Goal: Task Accomplishment & Management: Manage account settings

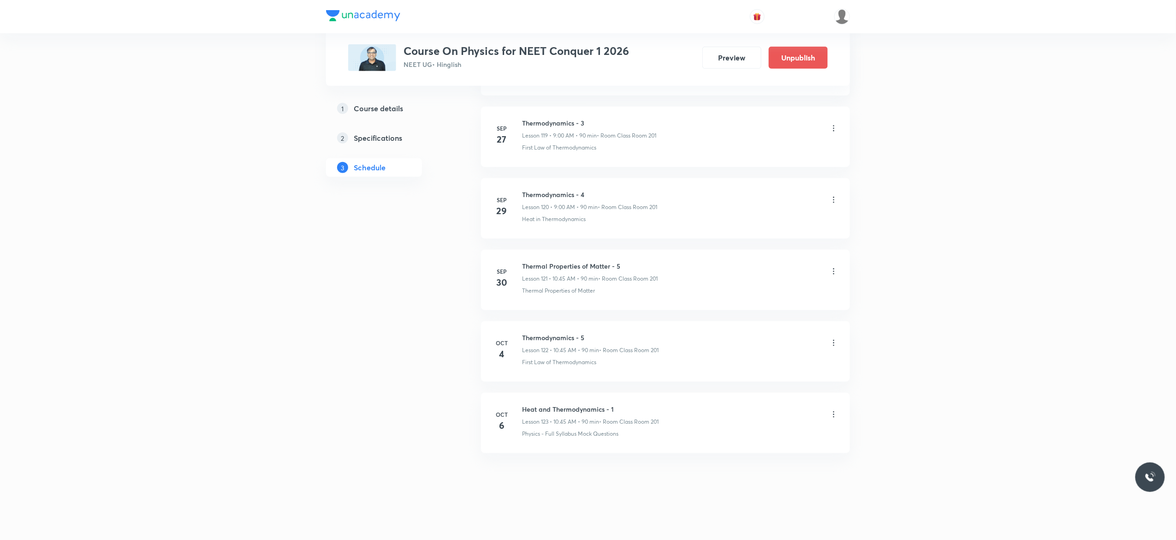
scroll to position [9089, 0]
drag, startPoint x: 624, startPoint y: 260, endPoint x: 528, endPoint y: 258, distance: 96.4
click at [528, 258] on li "Sep 30 Thermal Properties of Matter - 5 Lesson 121 • 10:45 AM • 90 min • Room C…" at bounding box center [665, 279] width 369 height 60
copy h6 "Thermal Properties of Matter - 5"
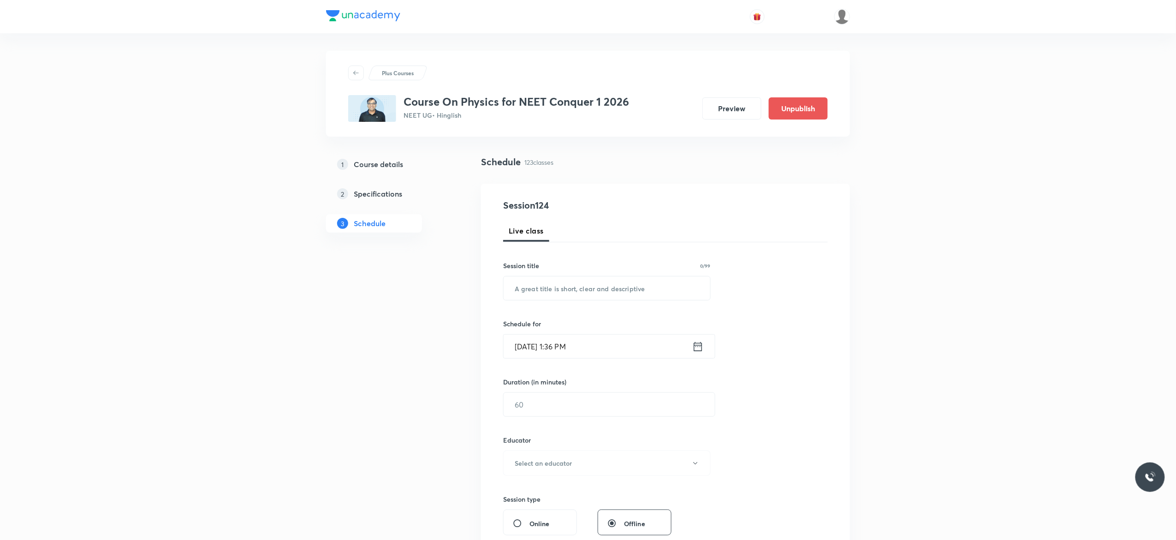
scroll to position [0, 0]
click at [626, 287] on input "text" at bounding box center [607, 289] width 207 height 24
paste input "Thermal Properties of Matter - 5"
type input "Thermal Properties of Matter - 6"
click at [698, 350] on icon at bounding box center [698, 347] width 12 height 13
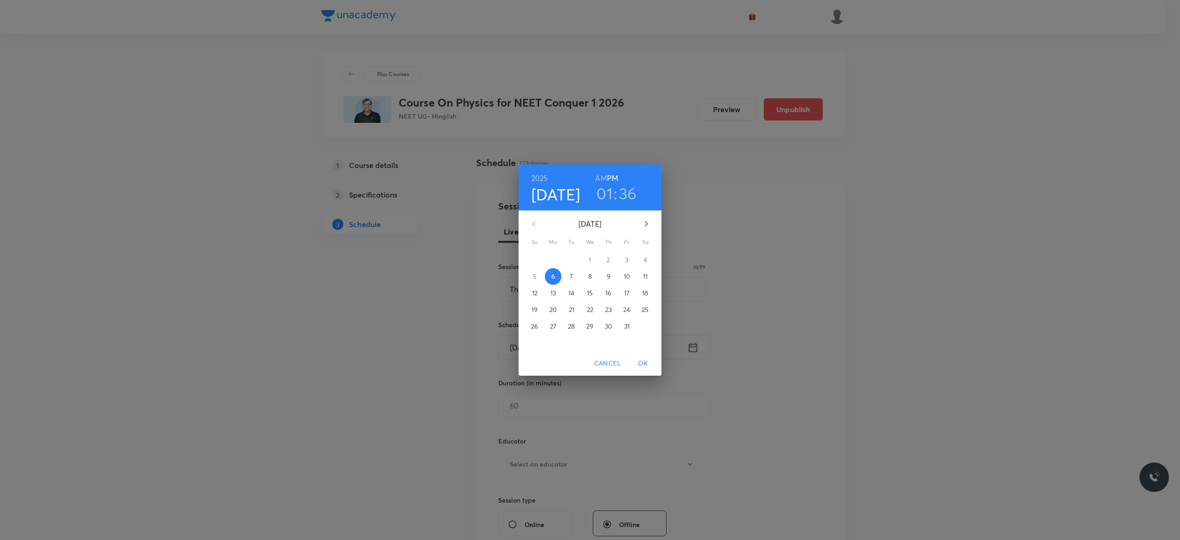
click at [574, 274] on span "7" at bounding box center [572, 276] width 17 height 9
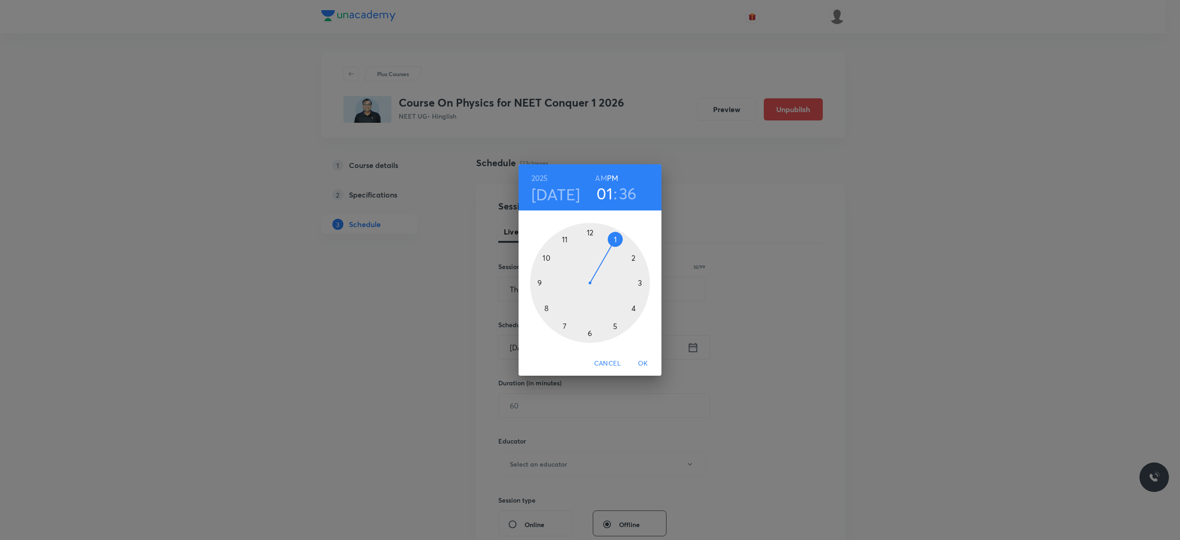
click at [599, 177] on h6 "AM" at bounding box center [601, 178] width 12 height 13
click at [546, 258] on div at bounding box center [590, 283] width 120 height 120
click at [539, 284] on div at bounding box center [590, 283] width 120 height 120
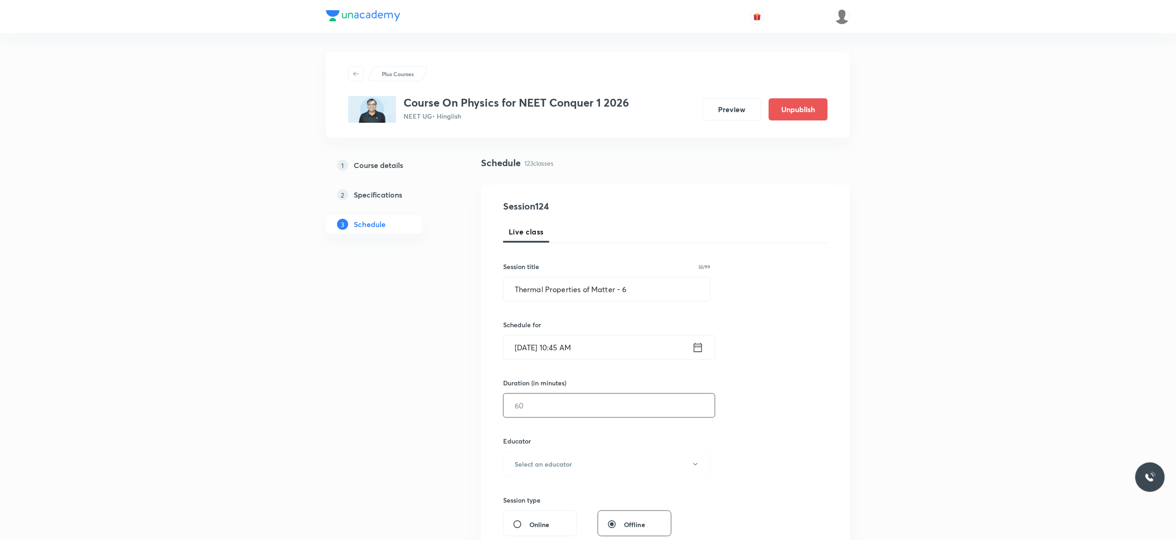
click at [540, 407] on input "text" at bounding box center [609, 405] width 211 height 24
type input "90"
click at [696, 466] on icon "button" at bounding box center [695, 463] width 7 height 7
click at [532, 493] on span "Akash Mishra" at bounding box center [605, 495] width 202 height 10
click at [742, 437] on div "Session 124 Live class Session title 32/99 Thermal Properties of Matter - 6 ​ S…" at bounding box center [665, 445] width 325 height 492
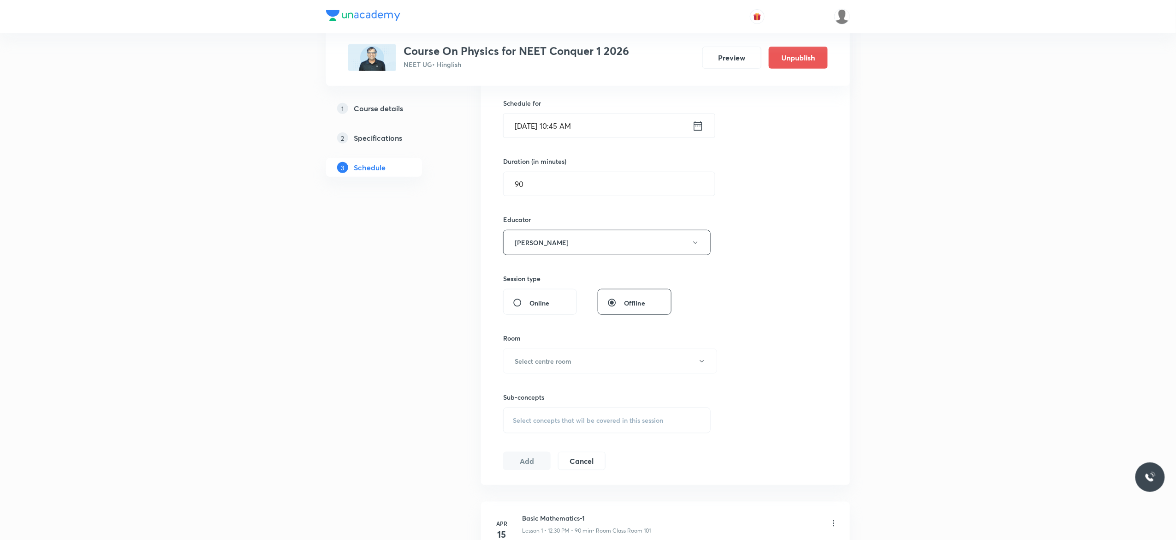
scroll to position [332, 0]
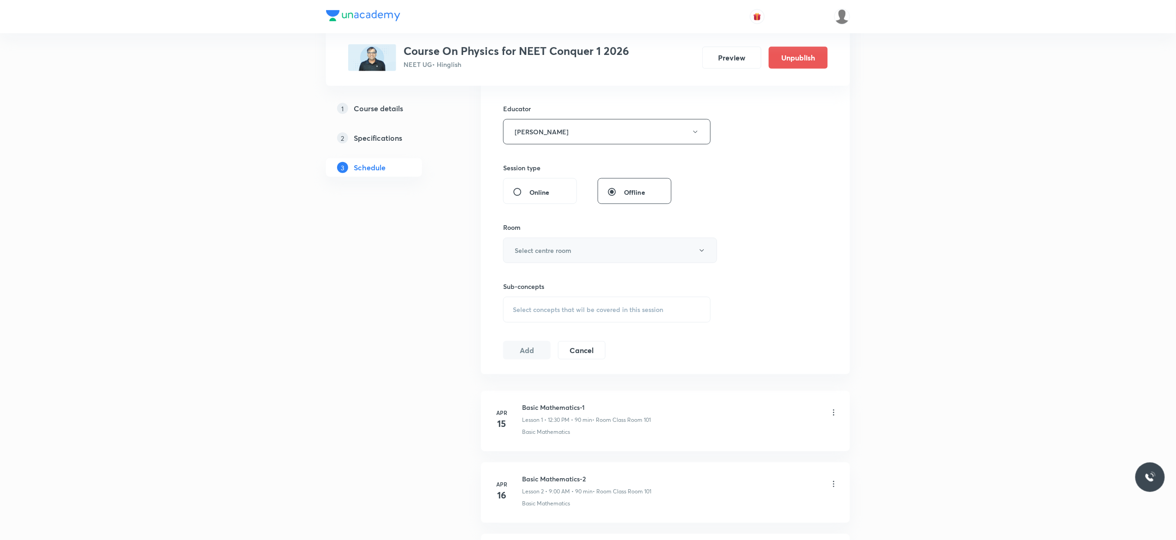
click at [705, 254] on icon "button" at bounding box center [701, 250] width 7 height 7
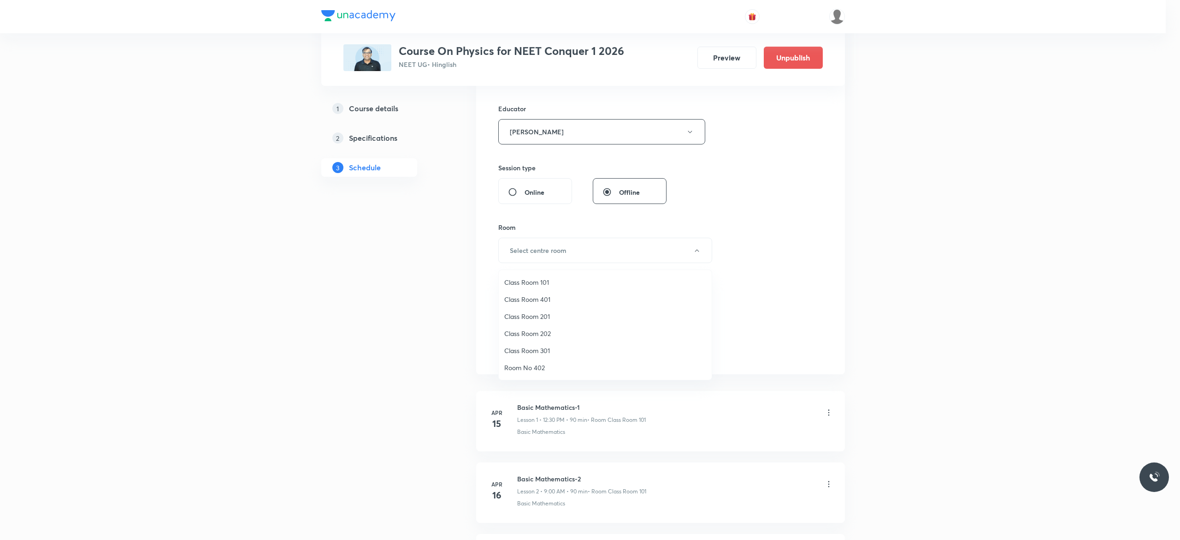
click at [540, 315] on span "Class Room 201" at bounding box center [605, 316] width 202 height 10
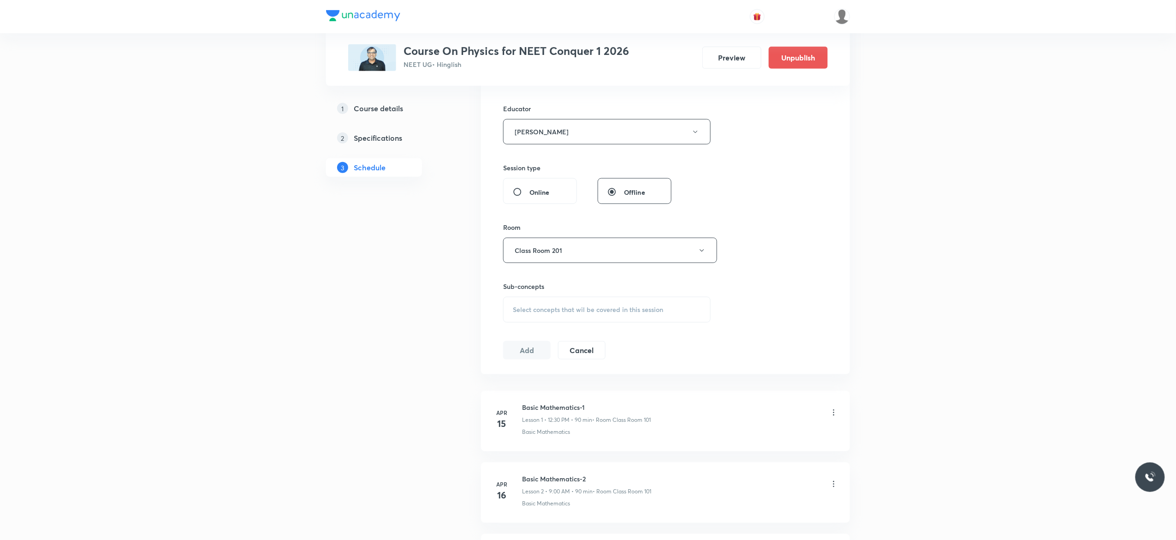
click at [533, 313] on span "Select concepts that wil be covered in this session" at bounding box center [588, 309] width 150 height 7
type input "Thermal Properties of Matter"
click at [514, 437] on input "checkbox" at bounding box center [517, 432] width 13 height 9
checkbox input "true"
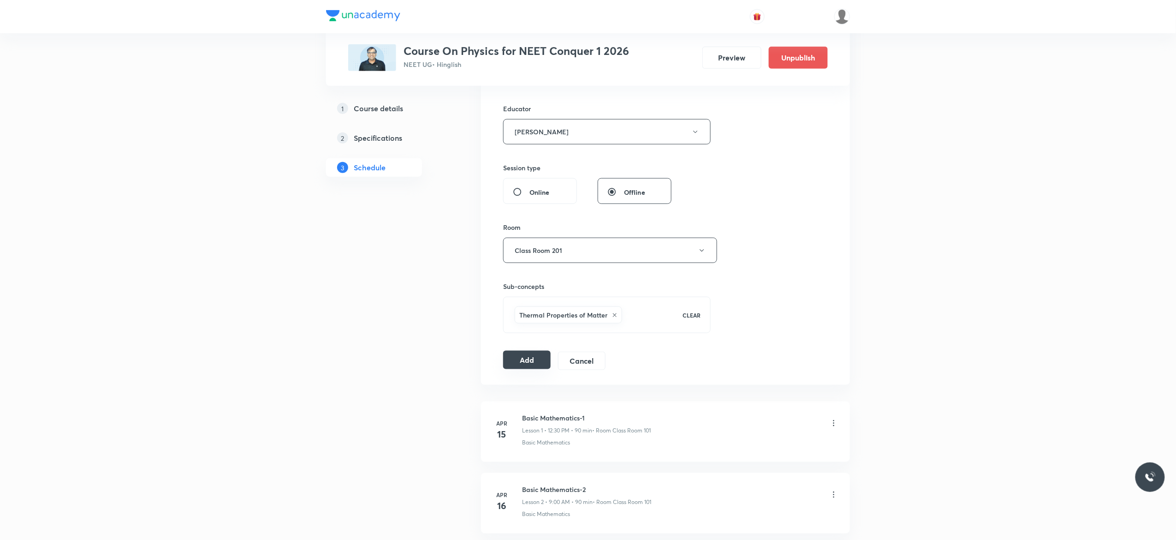
click at [521, 363] on button "Add" at bounding box center [526, 359] width 47 height 18
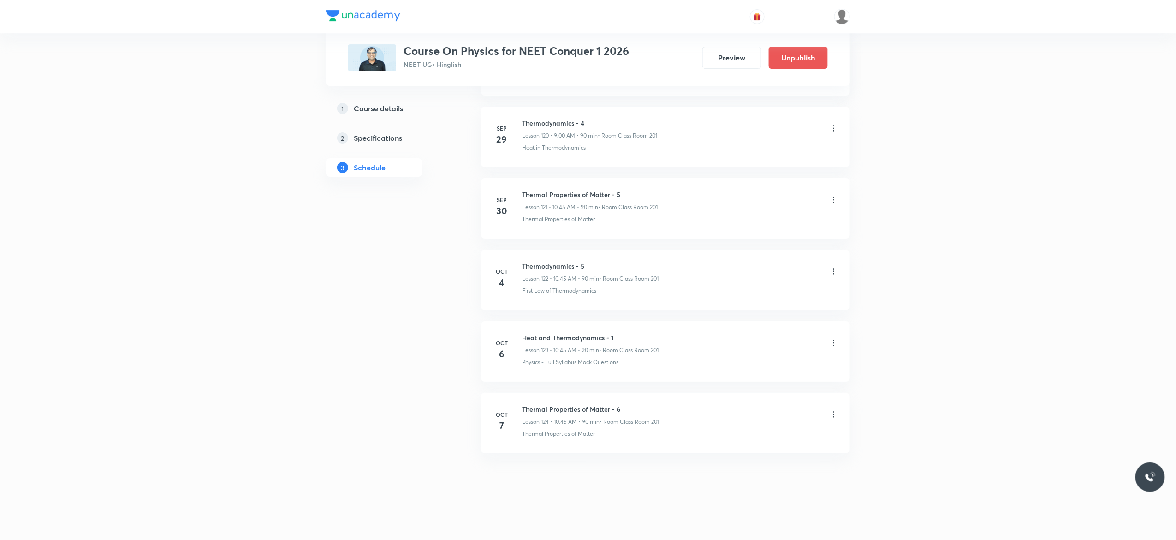
scroll to position [8677, 0]
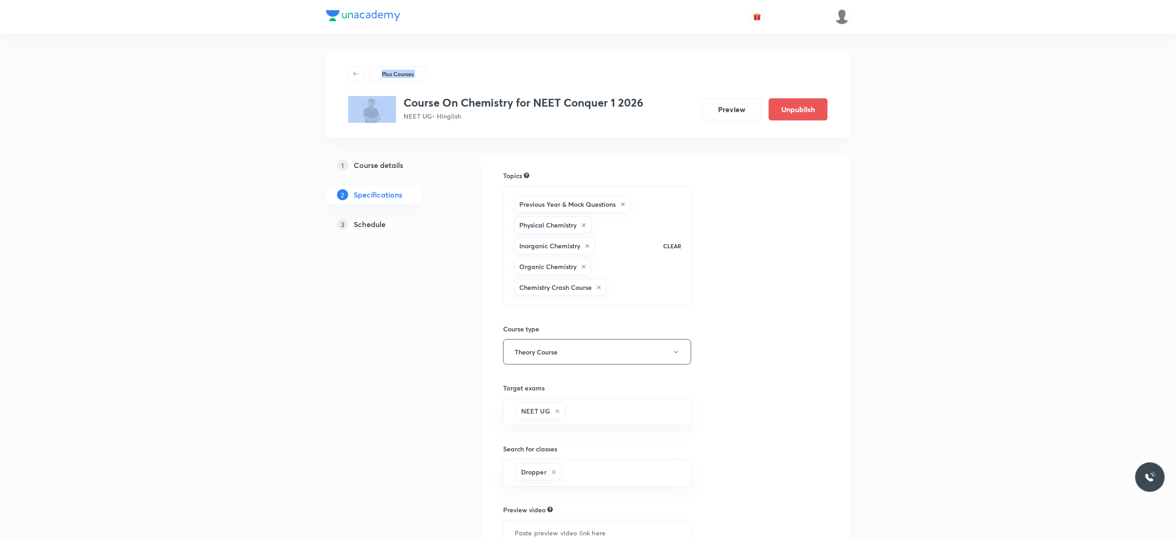
drag, startPoint x: 0, startPoint y: 0, endPoint x: 219, endPoint y: 221, distance: 311.4
click at [219, 221] on div "Plus Courses Course On Chemistry for NEET Conquer 1 2026 NEET UG • Hinglish Pre…" at bounding box center [588, 338] width 1176 height 676
click at [374, 226] on h5 "Schedule" at bounding box center [370, 224] width 32 height 11
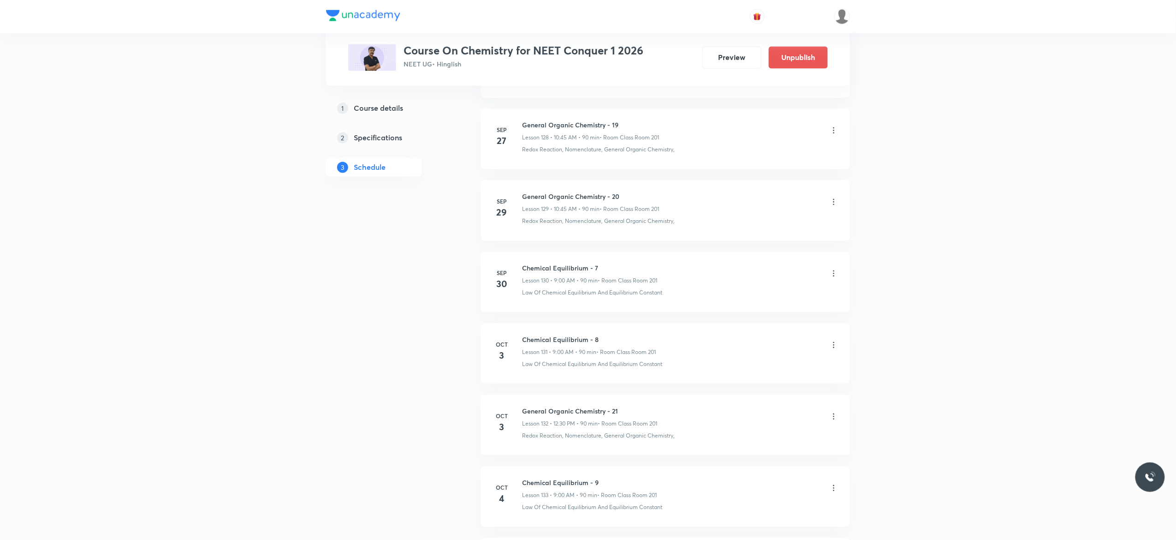
scroll to position [9695, 0]
drag, startPoint x: 626, startPoint y: 230, endPoint x: 520, endPoint y: 230, distance: 105.6
click at [520, 222] on div "Sep 29 General Organic Chemistry - 20 Lesson 129 • 10:45 AM • 90 min • Room Cla…" at bounding box center [665, 206] width 346 height 34
copy h6 "General Organic Chemistry - 20"
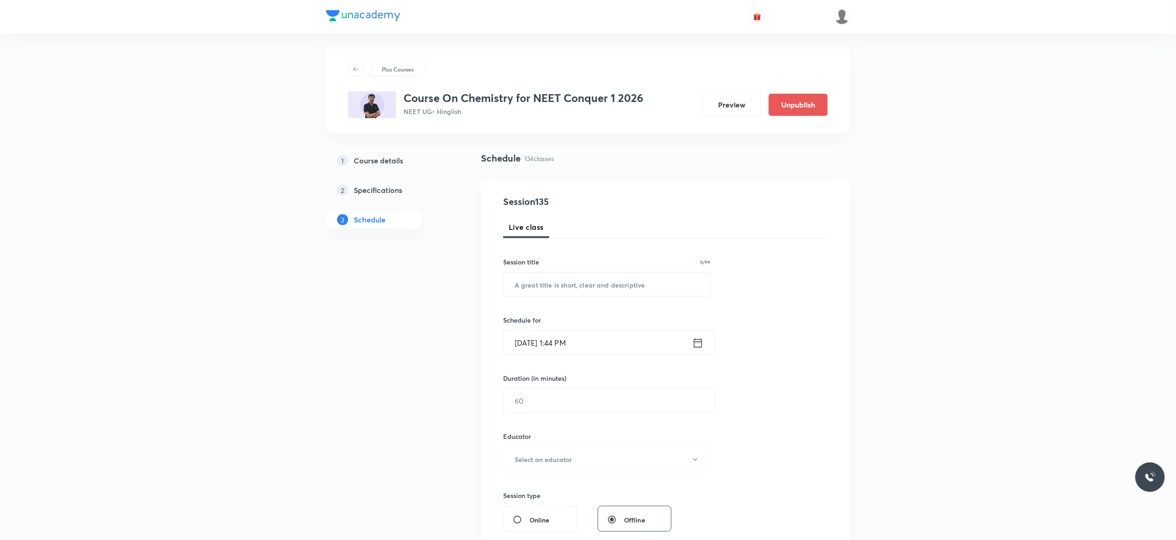
scroll to position [0, 0]
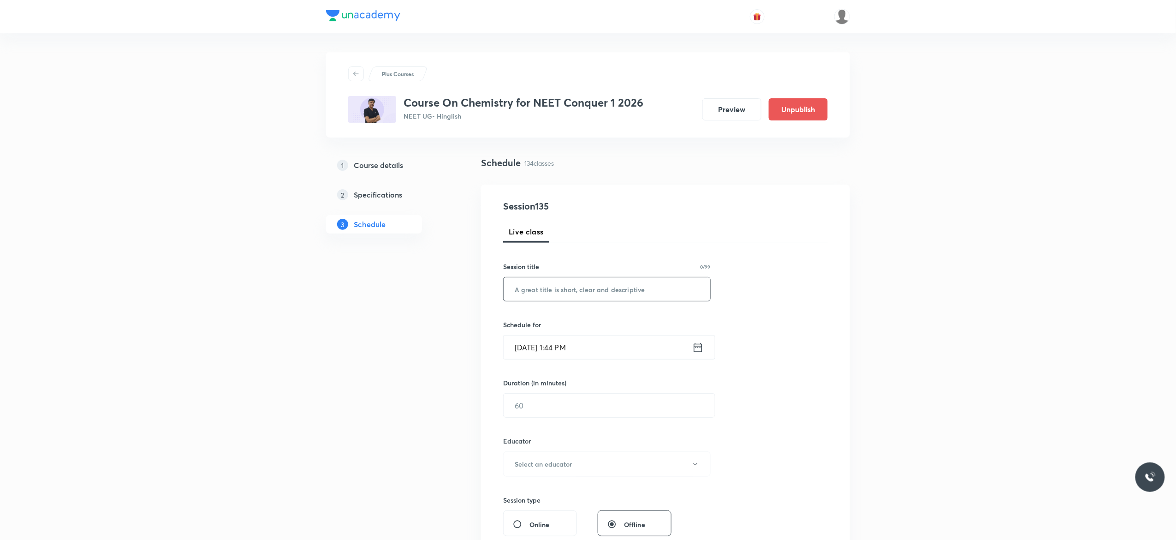
click at [621, 290] on input "text" at bounding box center [607, 289] width 207 height 24
paste input "General Organic Chemistry - 20"
type input "General Organic Chemistry - 21"
click at [696, 348] on icon at bounding box center [698, 347] width 12 height 13
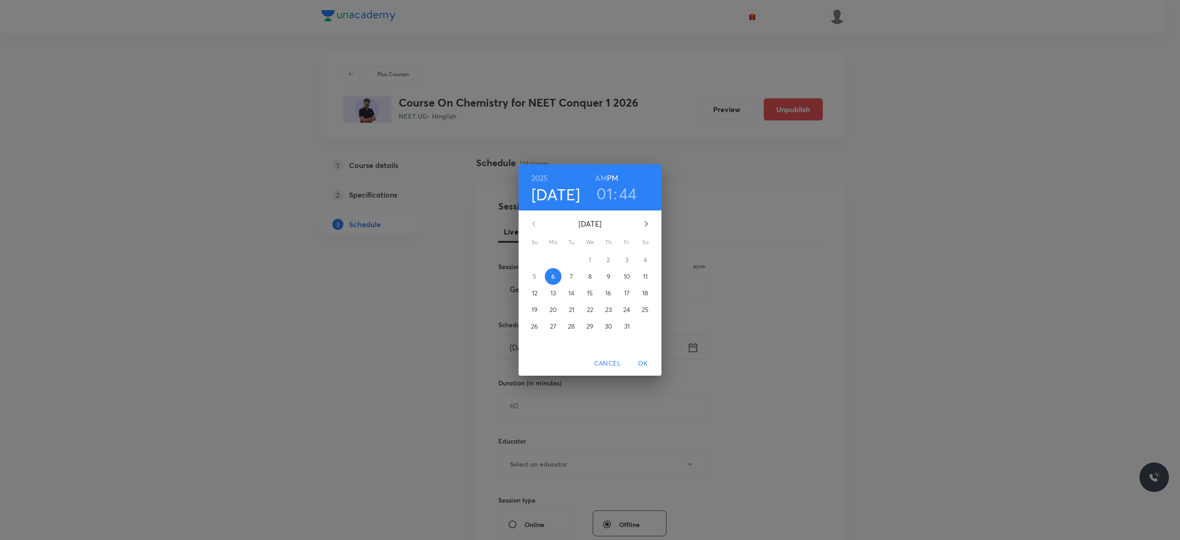
click at [572, 274] on p "7" at bounding box center [571, 276] width 3 height 9
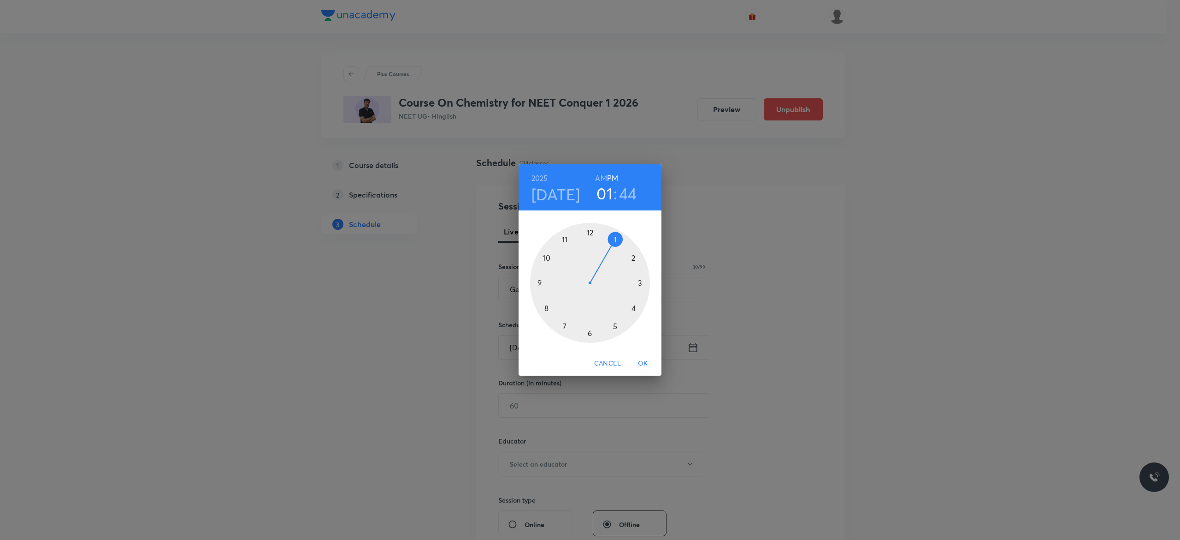
click at [590, 232] on div at bounding box center [590, 283] width 120 height 120
click at [591, 333] on div at bounding box center [590, 283] width 120 height 120
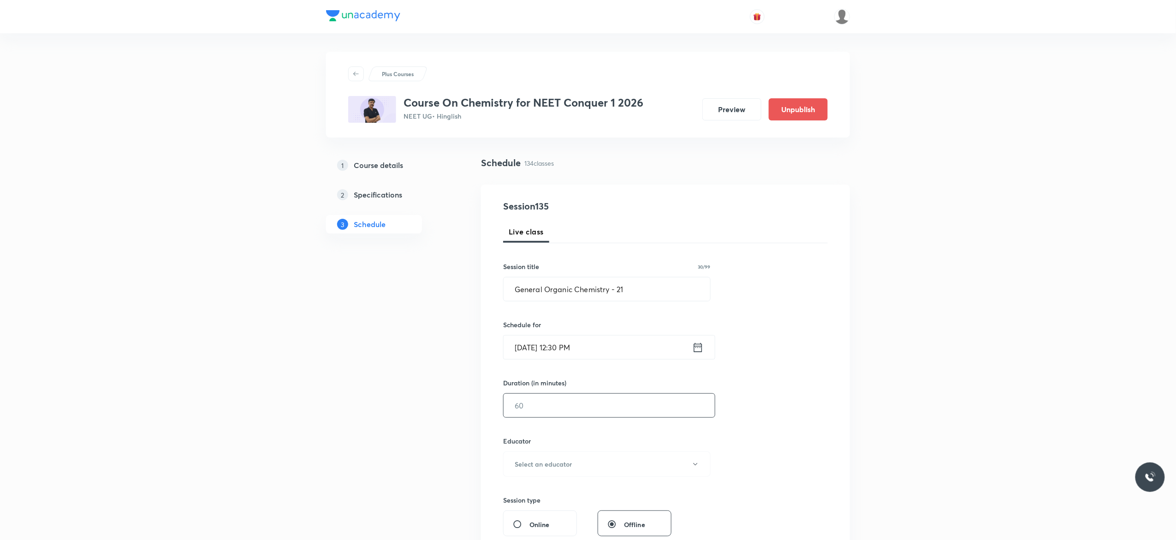
click at [562, 405] on input "text" at bounding box center [609, 405] width 211 height 24
type input "90"
click at [694, 467] on icon "button" at bounding box center [695, 463] width 7 height 7
click at [522, 494] on span "[PERSON_NAME]" at bounding box center [605, 495] width 202 height 10
click at [799, 430] on div "Session 135 Live class Session title 30/99 General Organic Chemistry - 21 ​ Sch…" at bounding box center [665, 445] width 325 height 492
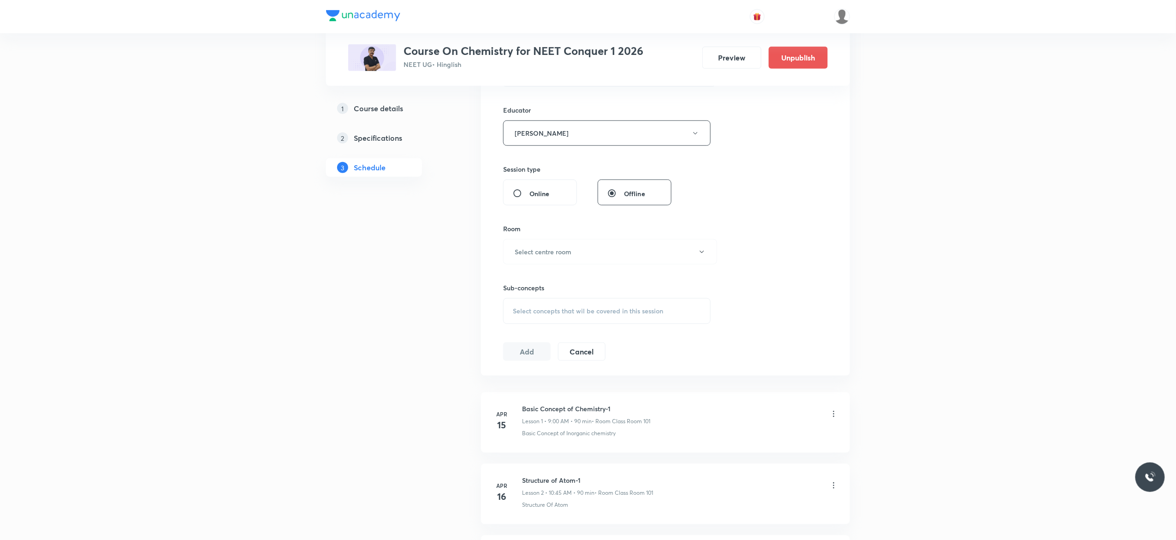
scroll to position [406, 0]
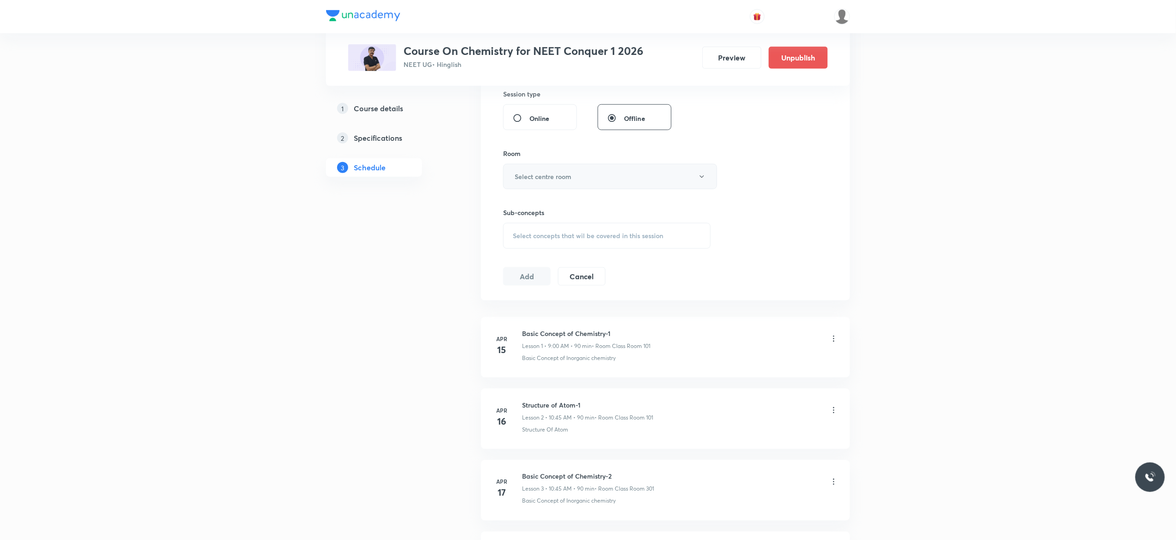
click at [701, 178] on icon "button" at bounding box center [701, 176] width 7 height 7
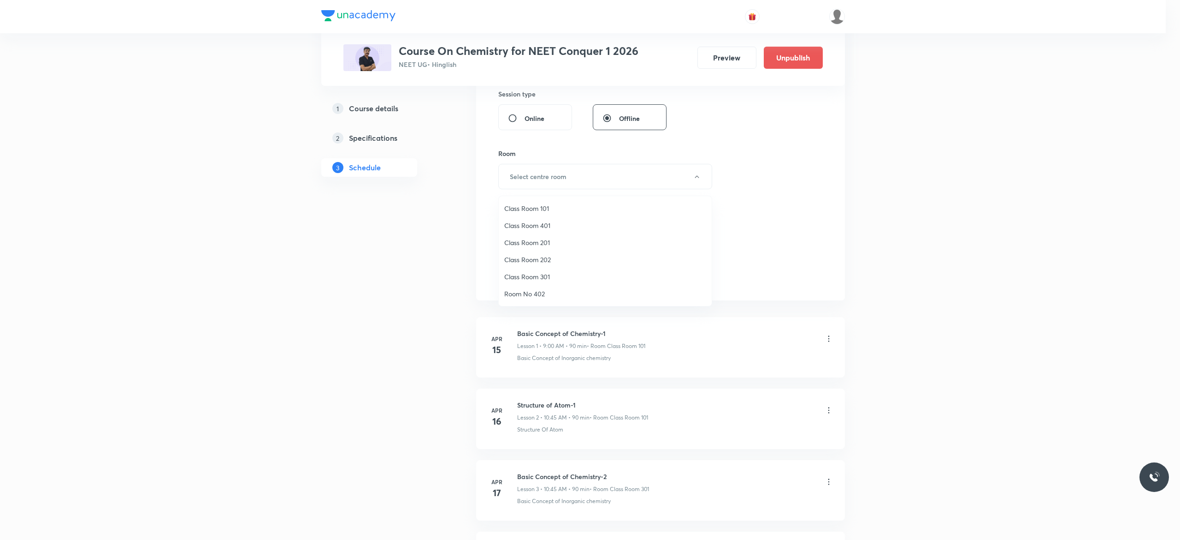
click at [534, 241] on span "Class Room 201" at bounding box center [605, 242] width 202 height 10
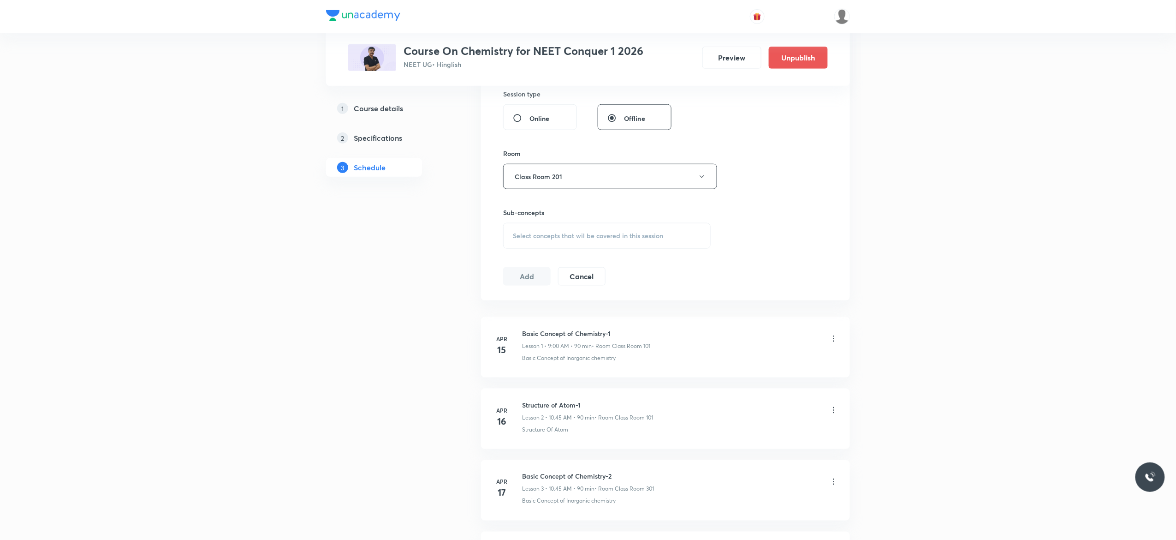
click at [528, 243] on div "Select concepts that wil be covered in this session" at bounding box center [607, 236] width 208 height 26
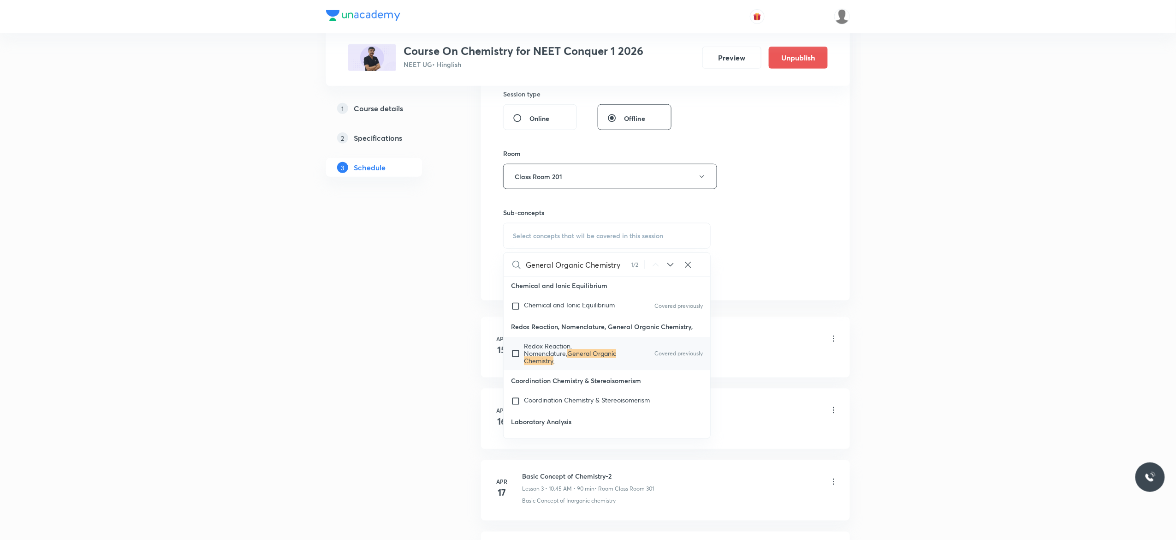
scroll to position [10295, 0]
type input "General Organic Chemistry"
click at [516, 364] on input "checkbox" at bounding box center [517, 353] width 13 height 22
checkbox input "true"
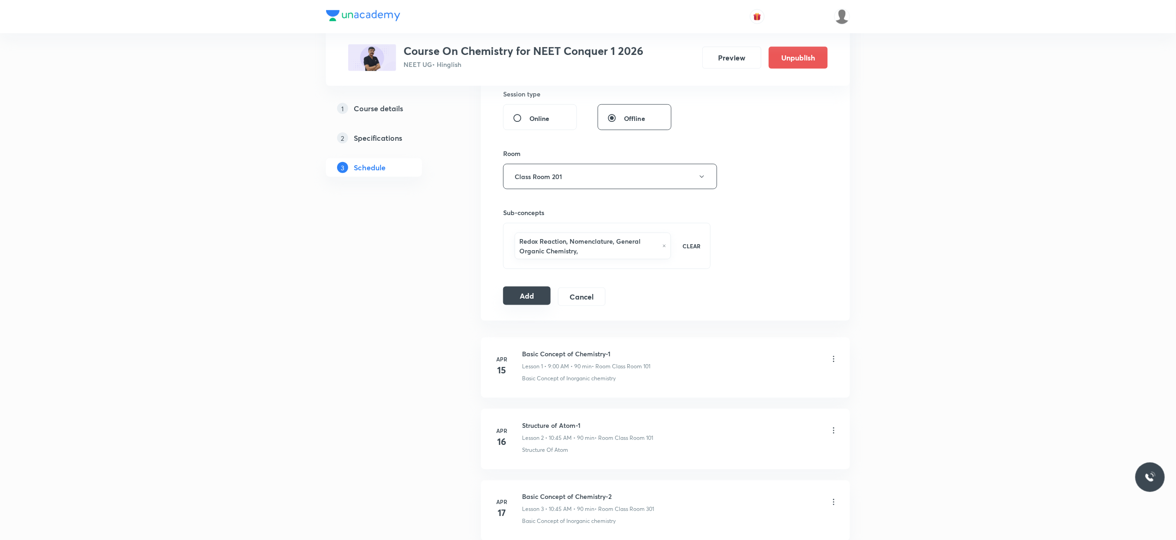
click at [531, 297] on button "Add" at bounding box center [526, 295] width 47 height 18
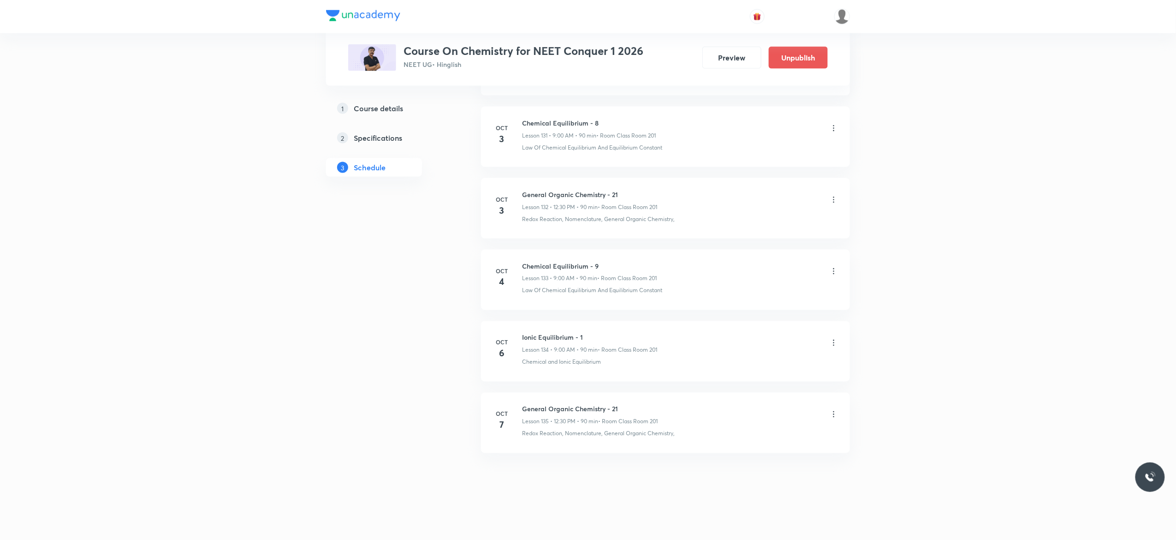
scroll to position [9467, 0]
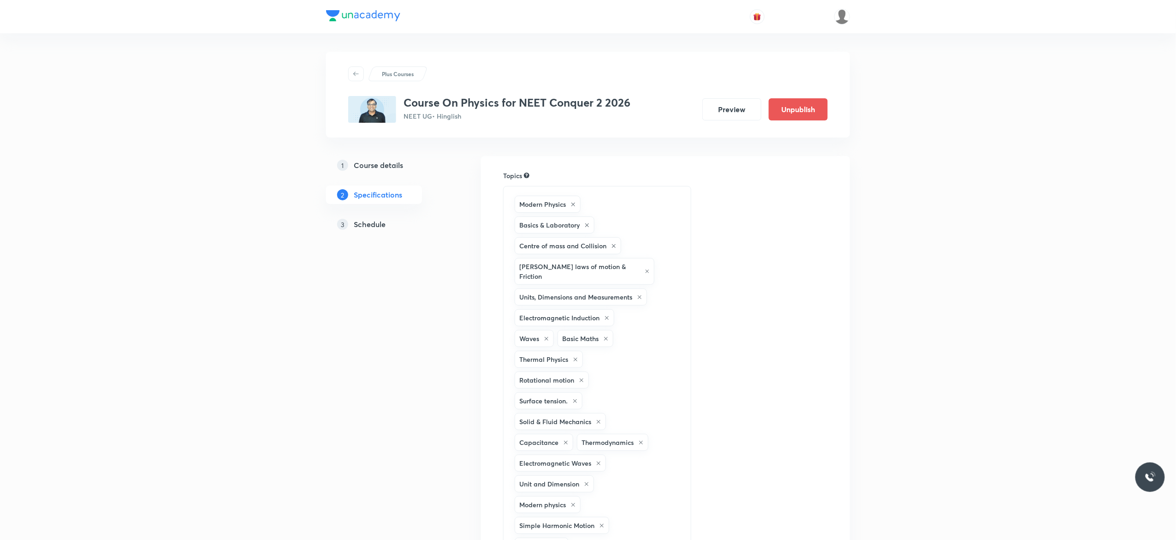
click at [370, 222] on h5 "Schedule" at bounding box center [370, 224] width 32 height 11
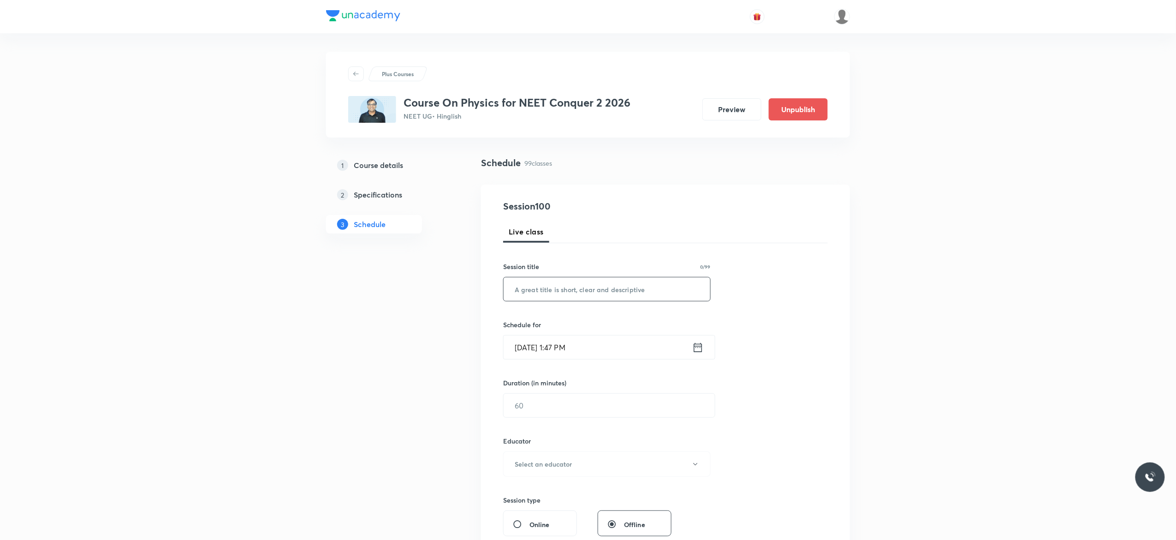
click at [587, 289] on input "text" at bounding box center [607, 289] width 207 height 24
paste input "heat and thermodynamic"
click at [613, 288] on input "Heat and Thermodynamic" at bounding box center [607, 289] width 207 height 24
type input "Heat and Thermodynamic - 1"
click at [698, 349] on icon at bounding box center [698, 347] width 12 height 13
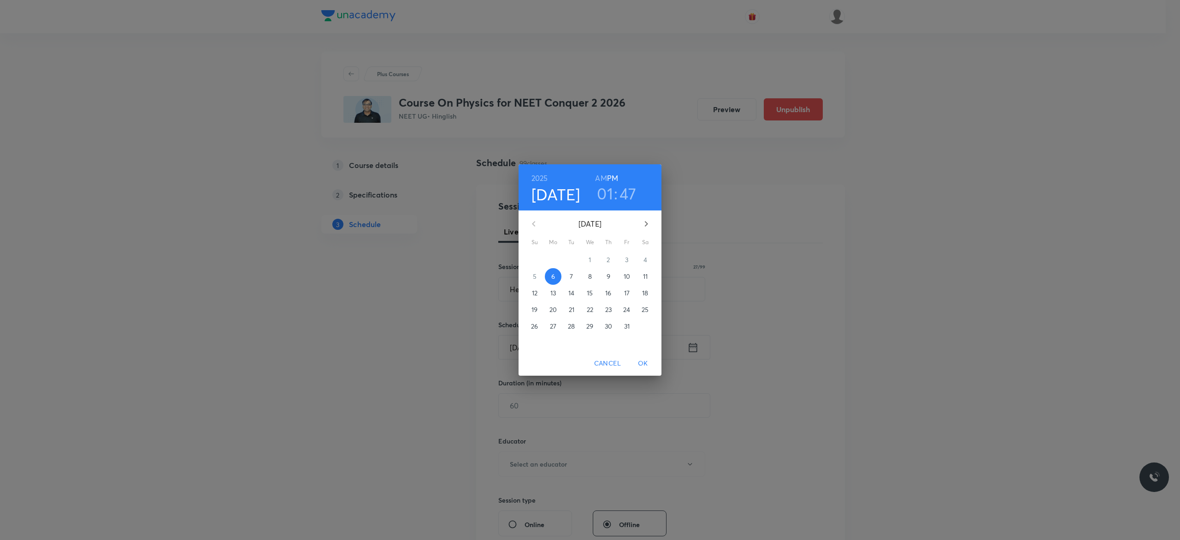
click at [600, 178] on h6 "AM" at bounding box center [601, 178] width 12 height 13
click at [571, 279] on p "7" at bounding box center [571, 276] width 3 height 9
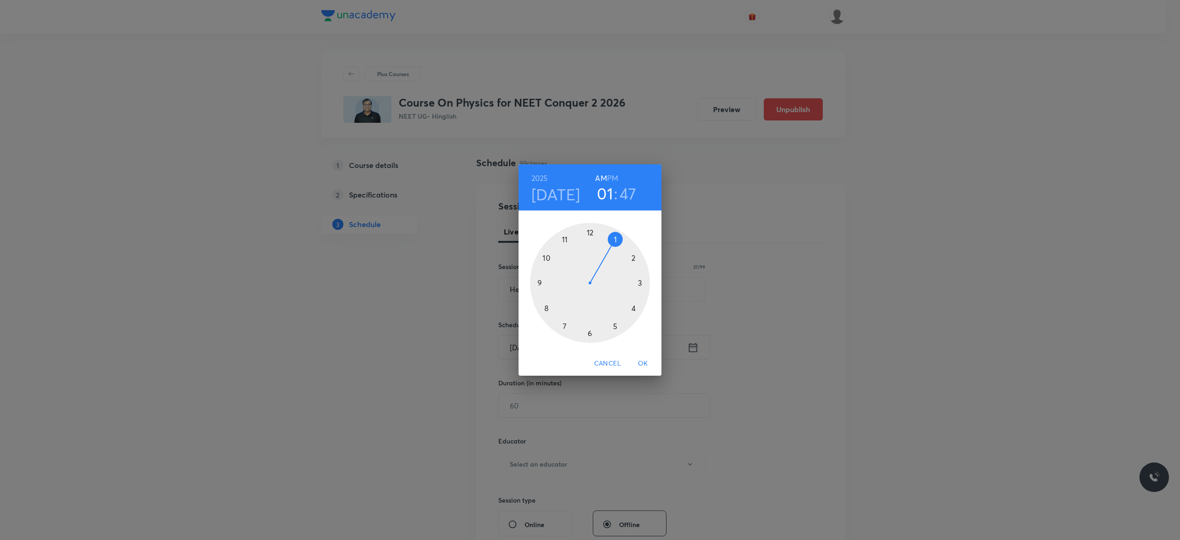
click at [539, 282] on div at bounding box center [590, 283] width 120 height 120
click at [589, 230] on div at bounding box center [590, 283] width 120 height 120
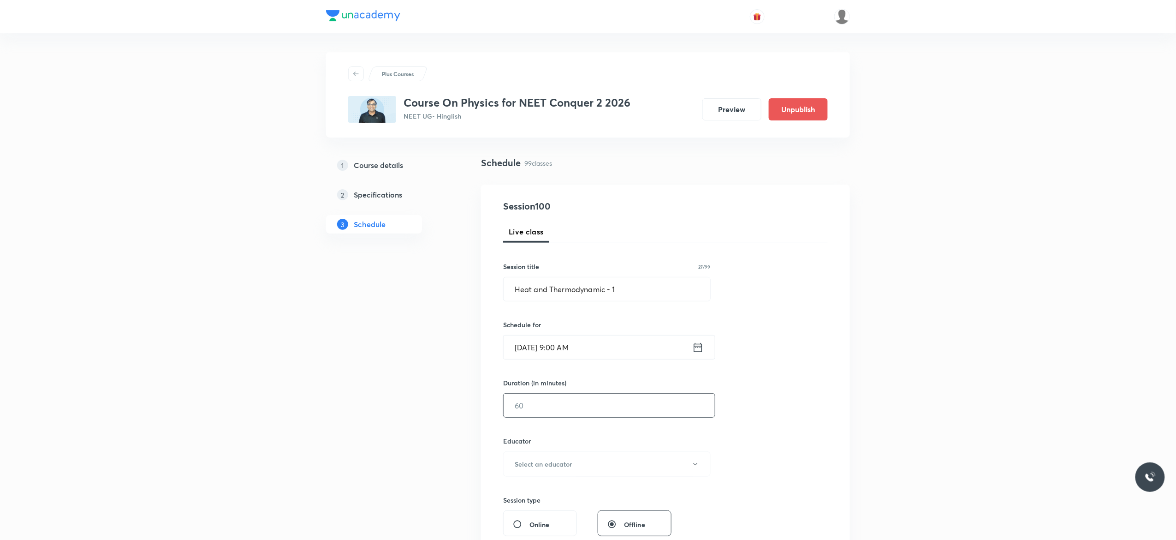
click at [572, 408] on input "text" at bounding box center [609, 405] width 211 height 24
type input "90"
click at [697, 462] on icon "button" at bounding box center [695, 463] width 7 height 7
click at [576, 510] on span "Abhishek Kumar Divoliya" at bounding box center [605, 512] width 202 height 10
click at [751, 444] on div "Session 100 Live class Session title 27/99 Heat and Thermodynamic - 1 ​ Schedul…" at bounding box center [665, 445] width 325 height 492
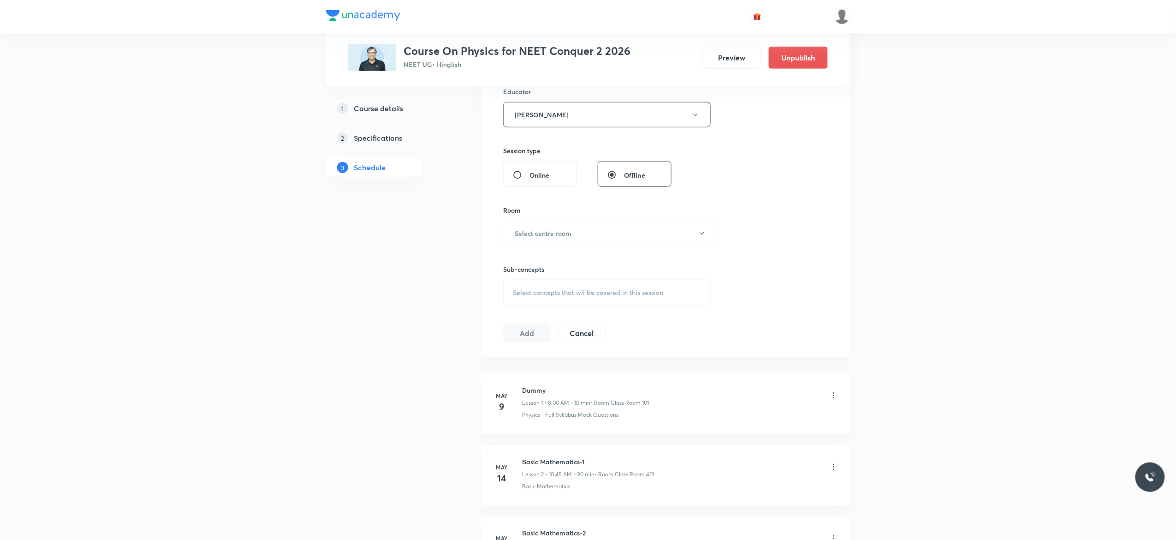
scroll to position [369, 0]
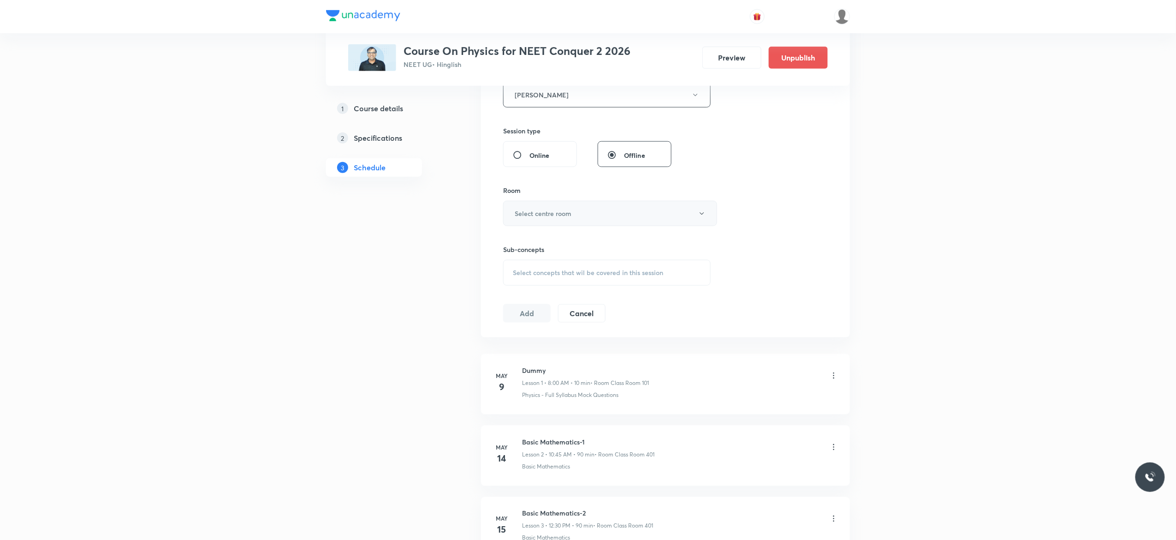
click at [702, 216] on icon "button" at bounding box center [701, 213] width 7 height 7
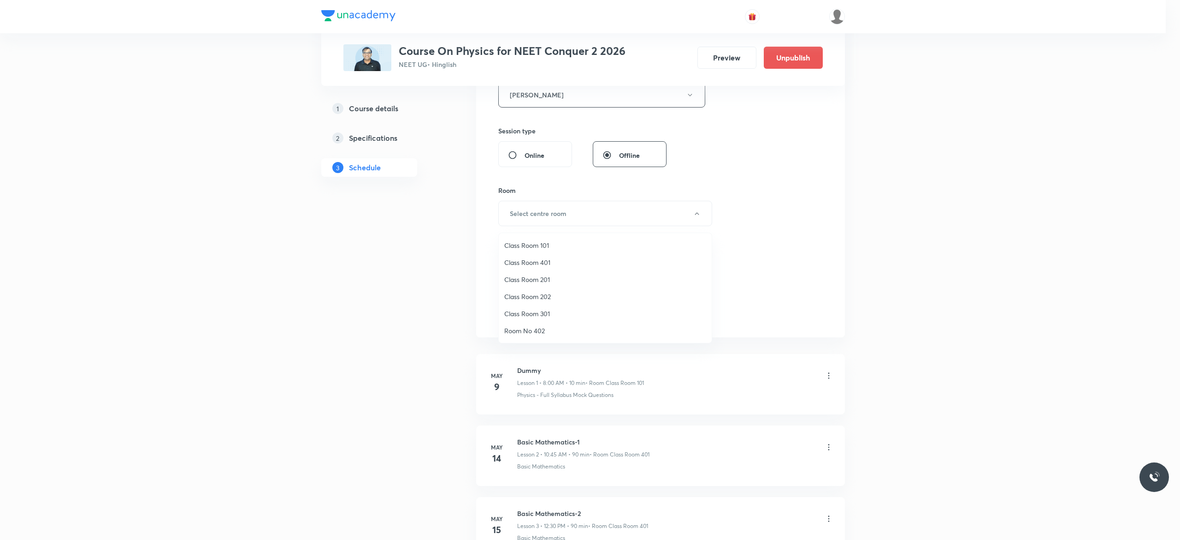
click at [539, 260] on span "Class Room 401" at bounding box center [605, 262] width 202 height 10
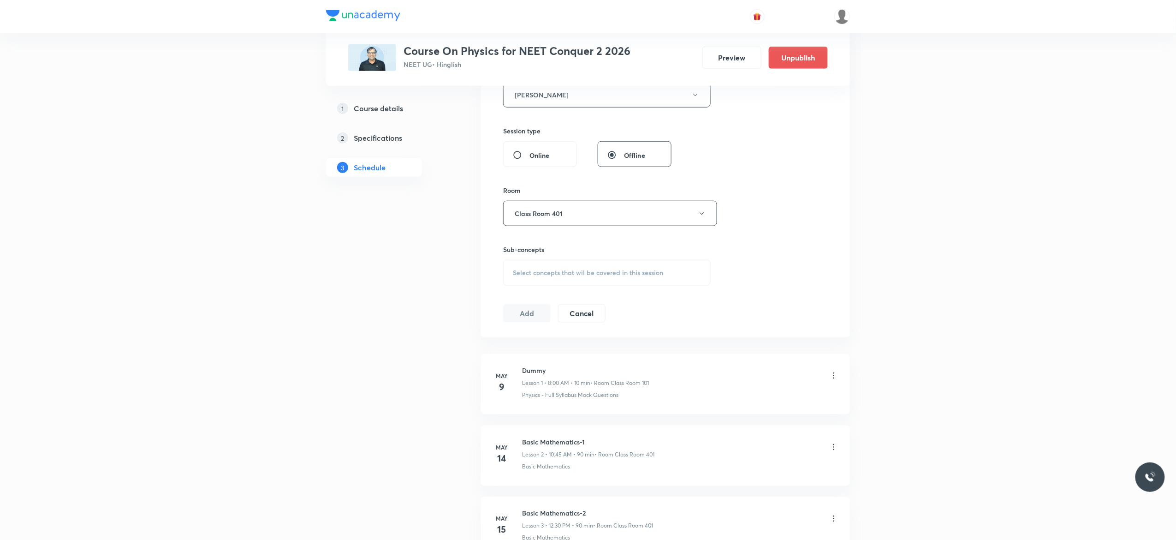
click at [526, 276] on span "Select concepts that wil be covered in this session" at bounding box center [588, 272] width 150 height 7
type input "heat and thermodynamic"
click at [515, 347] on input "checkbox" at bounding box center [517, 347] width 13 height 15
checkbox input "true"
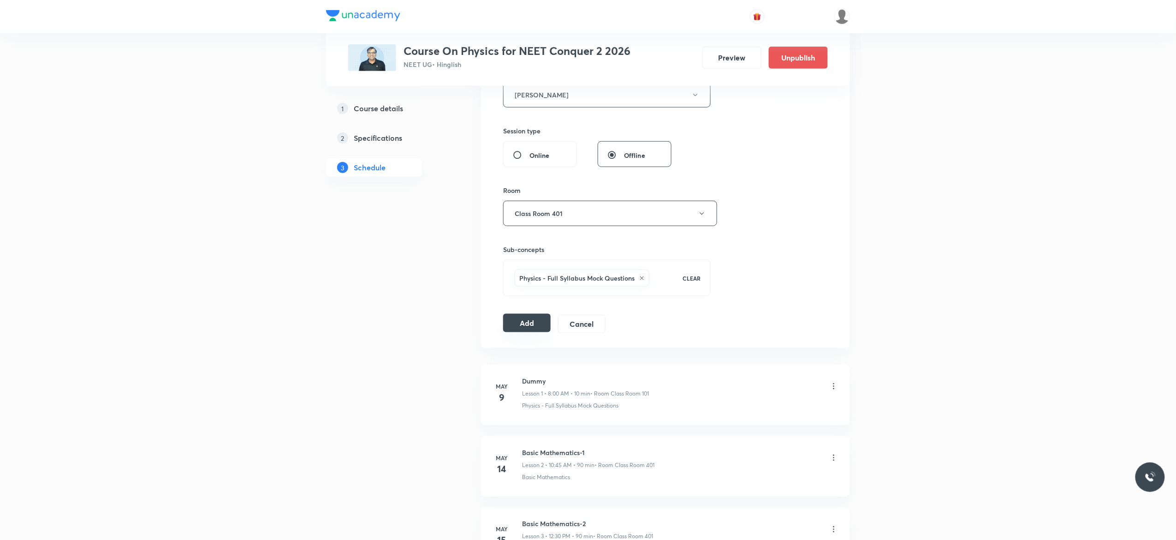
click at [522, 325] on button "Add" at bounding box center [526, 323] width 47 height 18
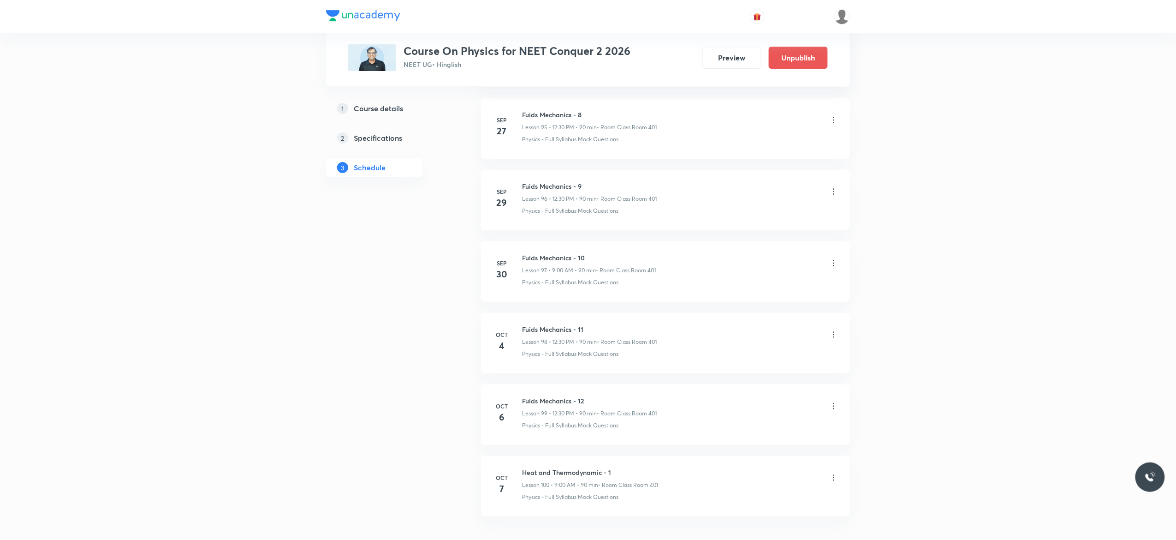
scroll to position [6954, 0]
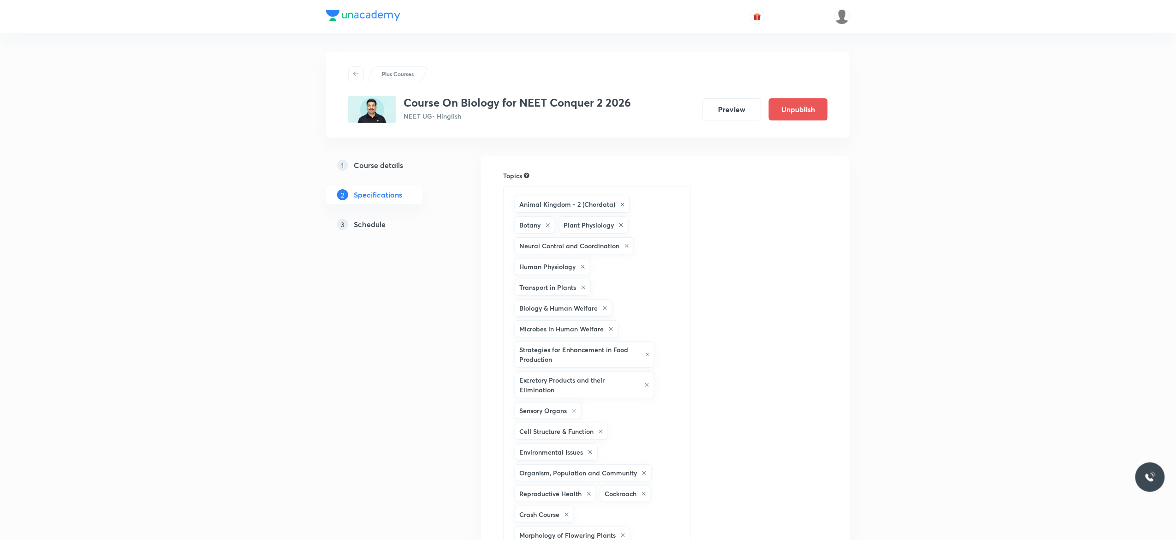
drag, startPoint x: 0, startPoint y: 0, endPoint x: 372, endPoint y: 223, distance: 433.5
click at [372, 223] on h5 "Schedule" at bounding box center [370, 224] width 32 height 11
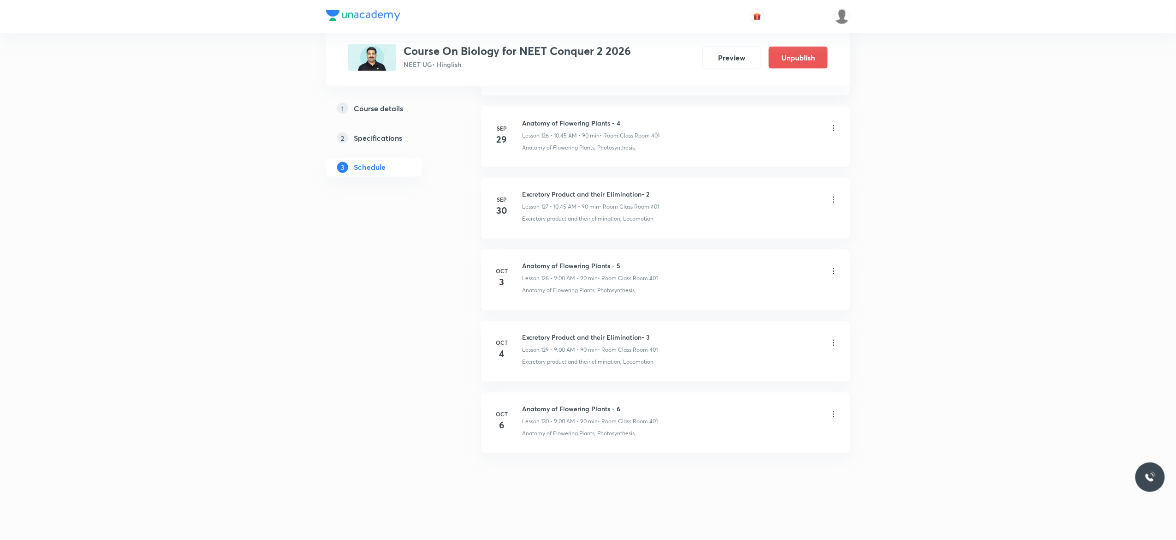
scroll to position [9592, 0]
drag, startPoint x: 652, startPoint y: 330, endPoint x: 521, endPoint y: 331, distance: 131.0
click at [521, 331] on li "[DATE] Excretory Product and their Elimination- 3 Lesson 129 • 9:00 AM • 90 min…" at bounding box center [665, 351] width 369 height 60
copy h6 "Excretory Product and their Elimination- 3"
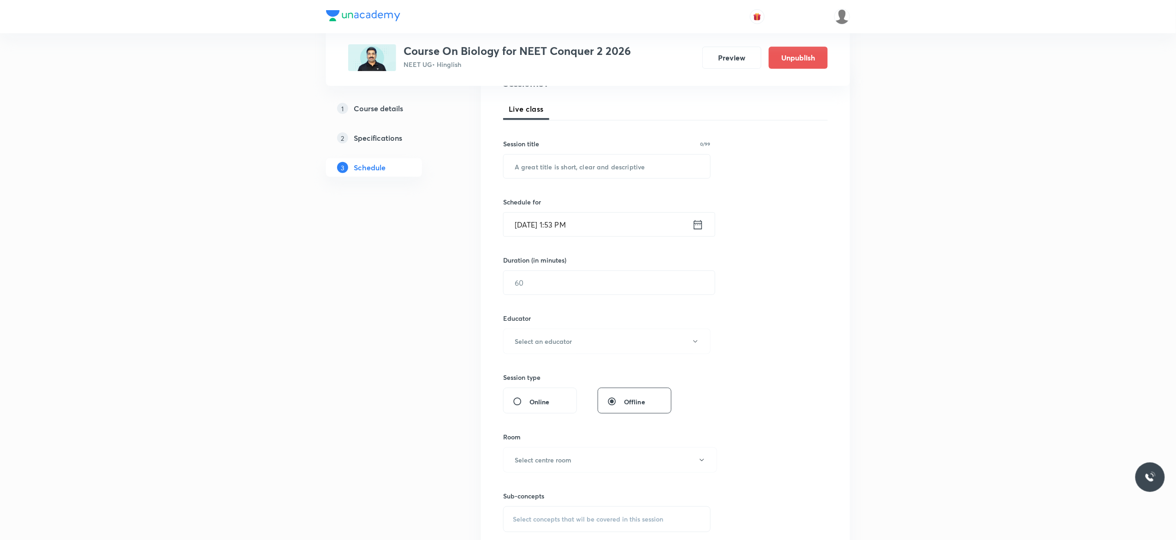
scroll to position [0, 0]
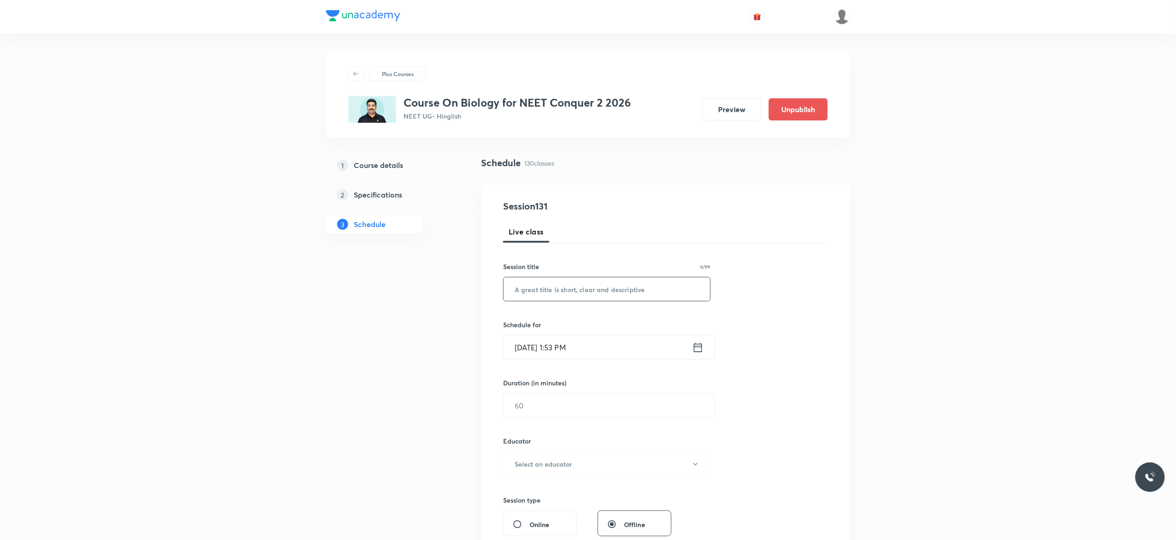
click at [593, 289] on input "text" at bounding box center [607, 289] width 207 height 24
paste input "Excretory Product and their Elimination- 3"
type input "Excretory Product and their Elimination- 4"
click at [701, 350] on icon at bounding box center [698, 347] width 12 height 13
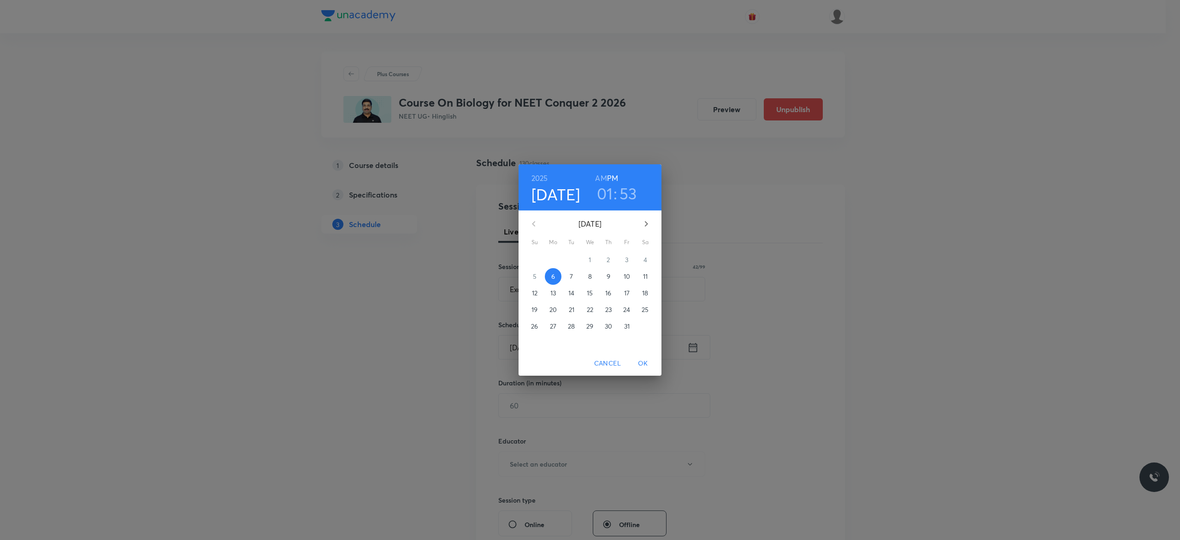
click at [572, 275] on p "7" at bounding box center [571, 276] width 3 height 9
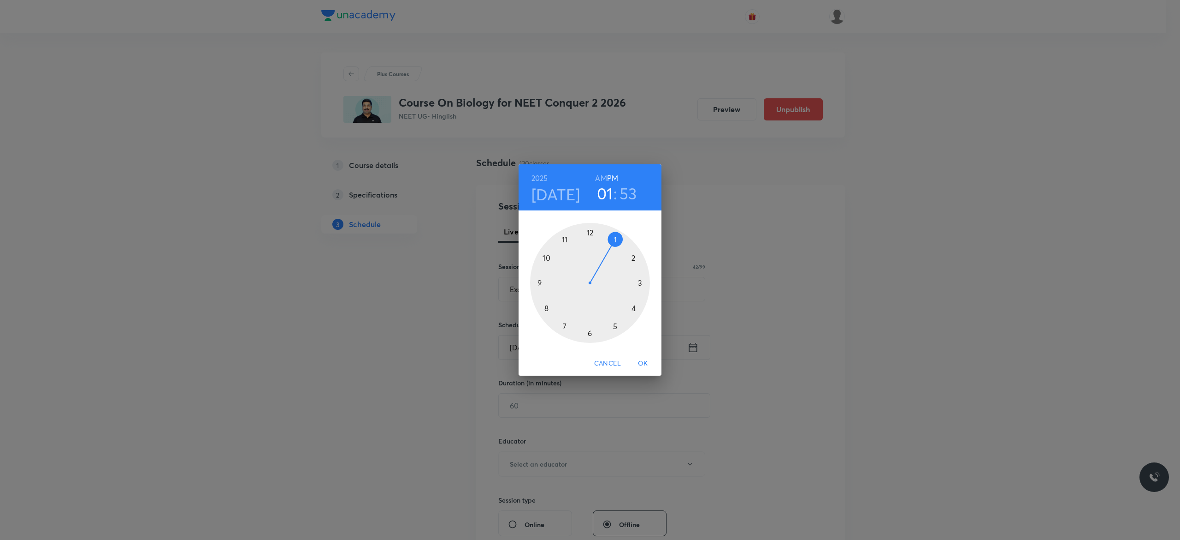
click at [601, 177] on h6 "AM" at bounding box center [601, 178] width 12 height 13
click at [547, 258] on div at bounding box center [590, 283] width 120 height 120
click at [540, 284] on div at bounding box center [590, 283] width 120 height 120
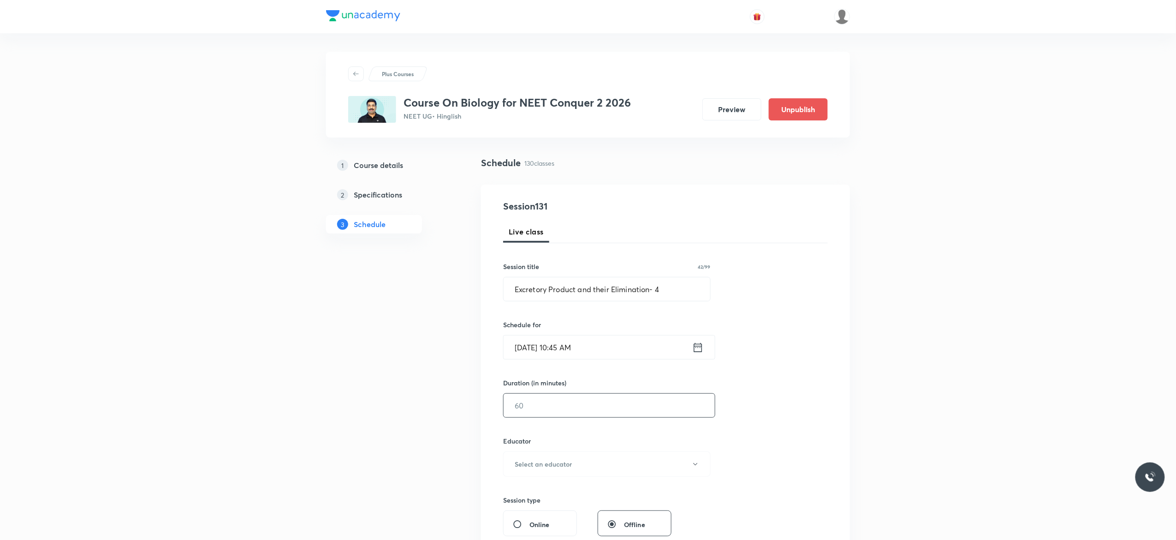
click at [540, 409] on input "text" at bounding box center [609, 405] width 211 height 24
type input "90"
click at [700, 465] on button "Select an educator" at bounding box center [607, 463] width 208 height 25
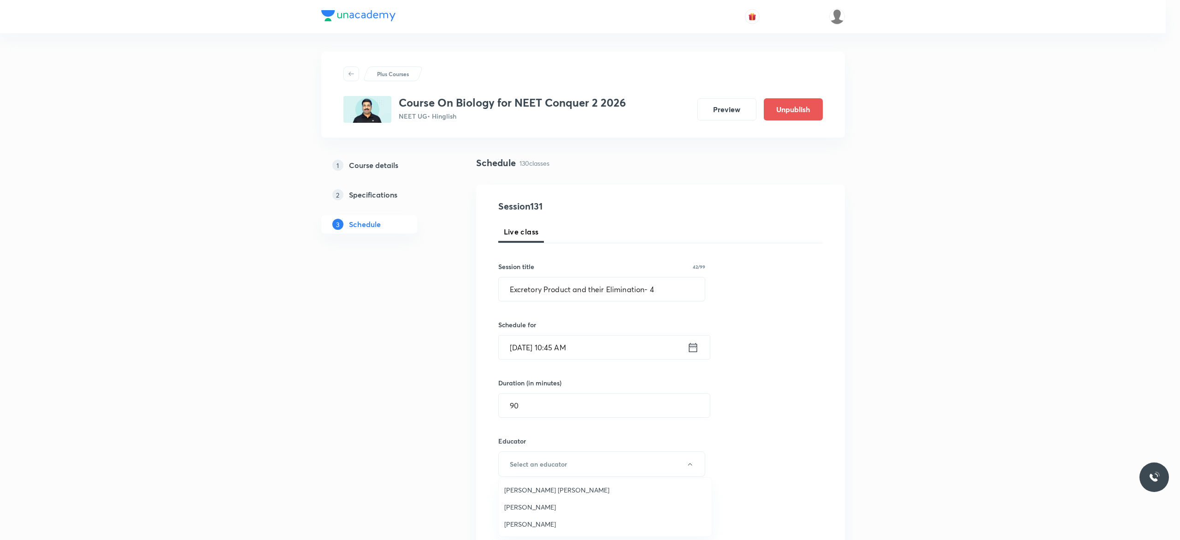
click at [563, 505] on span "Pradeep Kumar Tripathi" at bounding box center [605, 507] width 202 height 10
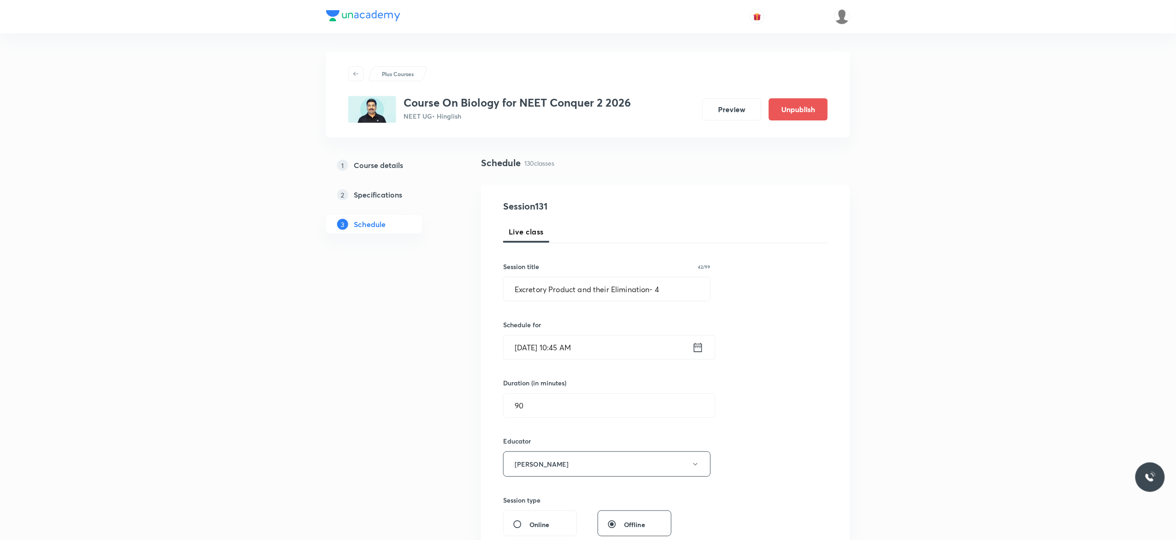
click at [795, 437] on div "Session 131 Live class Session title 42/99 Excretory Product and their Eliminat…" at bounding box center [665, 445] width 325 height 492
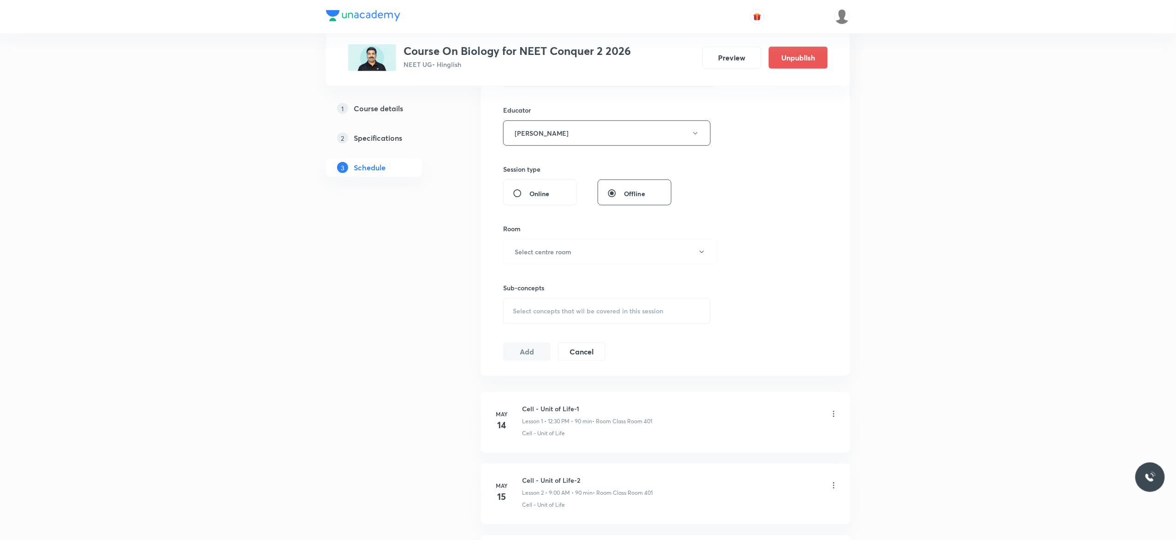
scroll to position [332, 0]
click at [700, 254] on icon "button" at bounding box center [701, 250] width 7 height 7
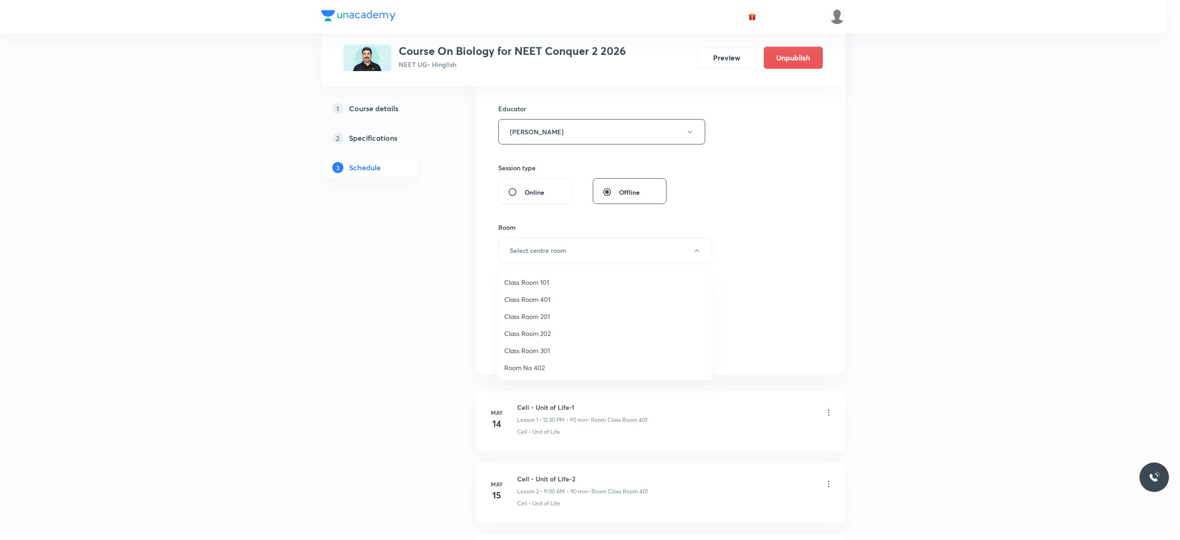
click at [532, 300] on span "Class Room 401" at bounding box center [605, 299] width 202 height 10
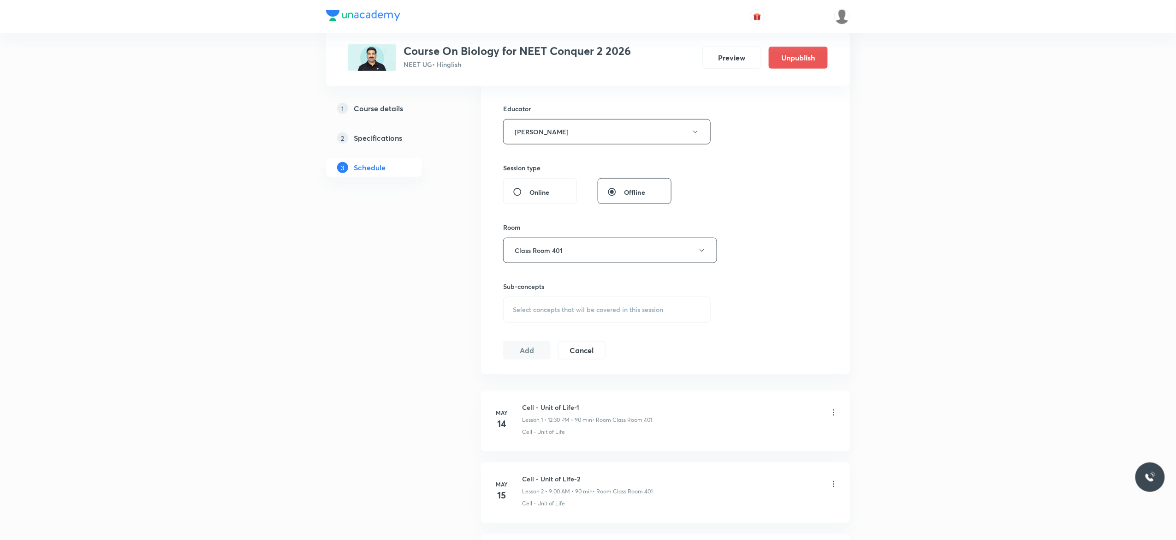
click at [524, 317] on div "Select concepts that wil be covered in this session" at bounding box center [607, 310] width 208 height 26
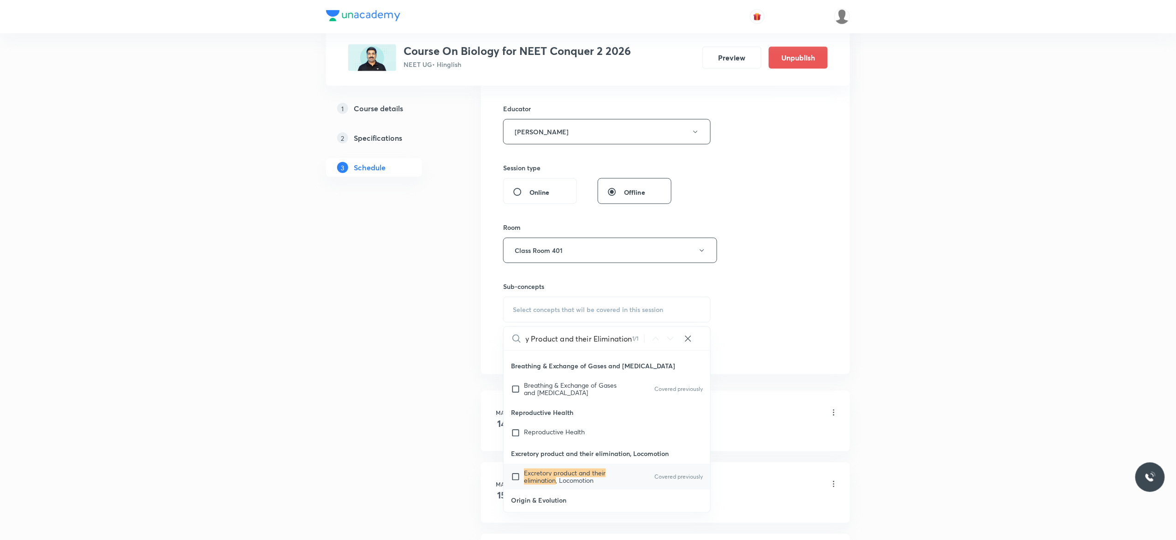
type input "Excretory Product and their Elimination"
click at [516, 473] on input "checkbox" at bounding box center [517, 476] width 13 height 15
checkbox input "true"
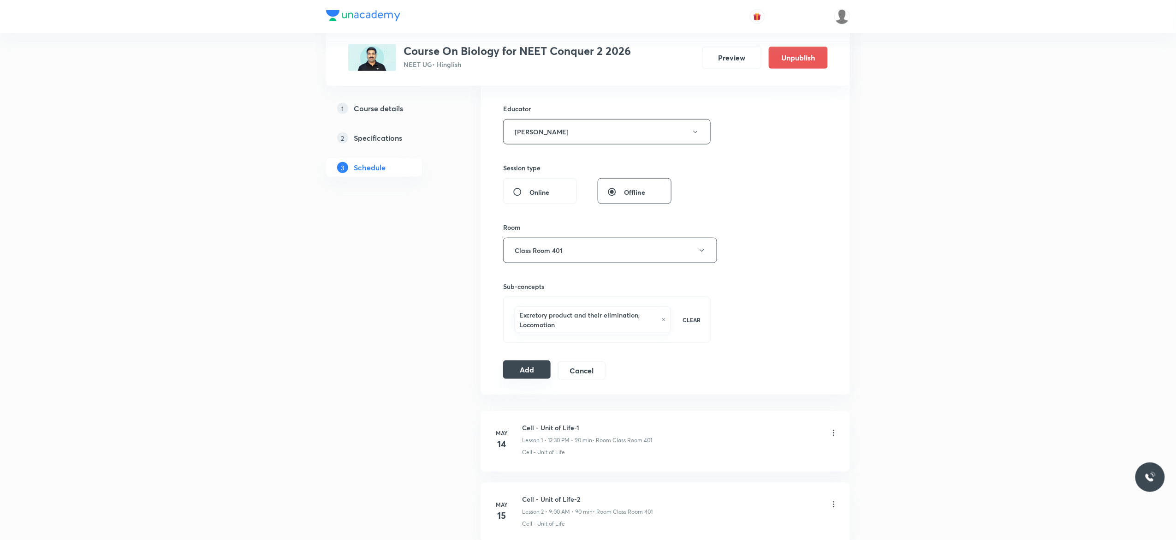
click at [525, 372] on button "Add" at bounding box center [526, 369] width 47 height 18
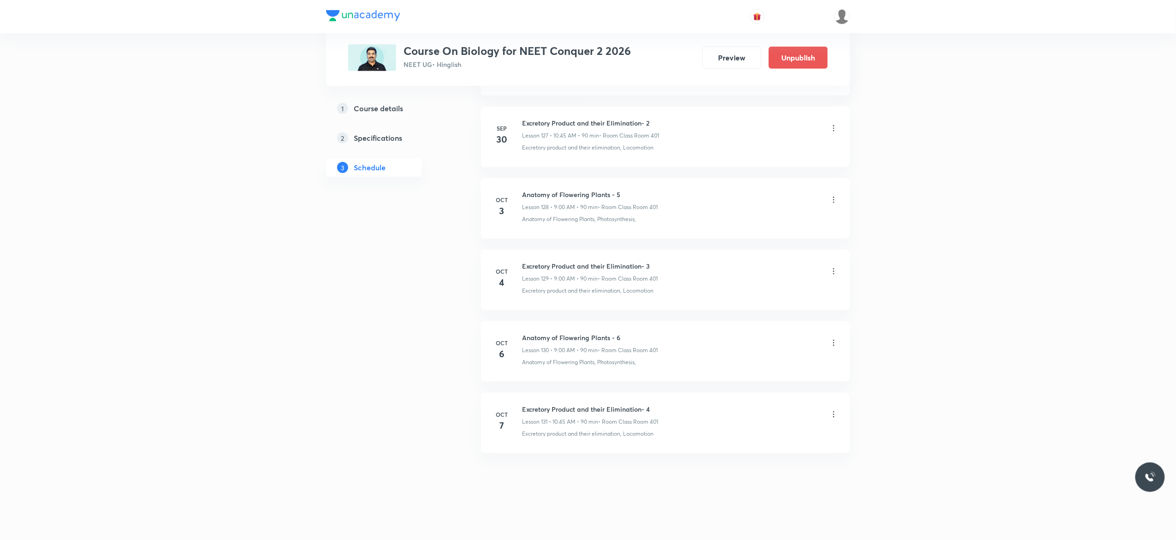
scroll to position [9179, 0]
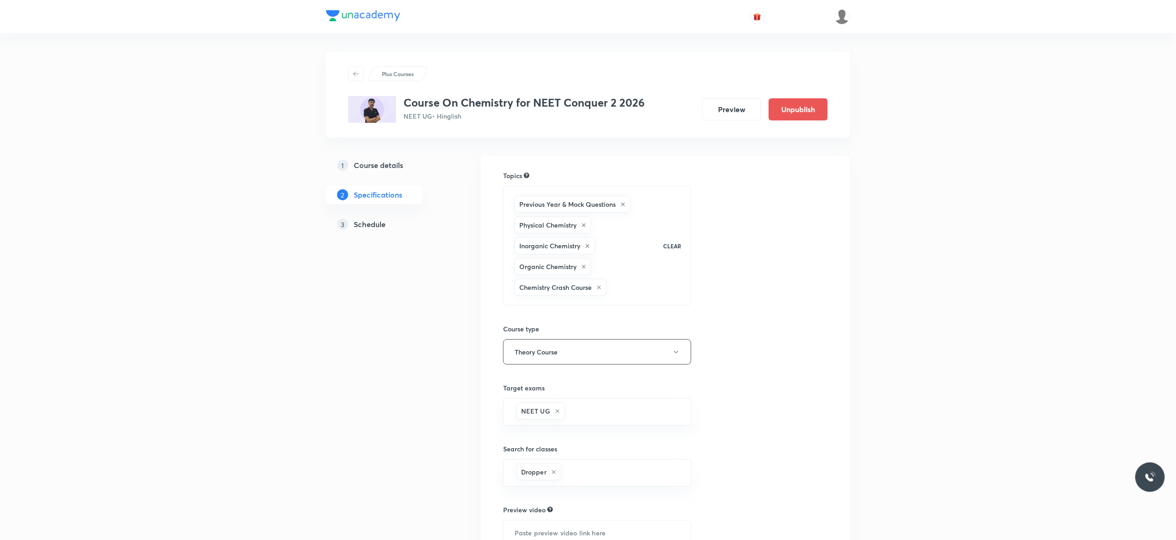
click at [367, 225] on h5 "Schedule" at bounding box center [370, 224] width 32 height 11
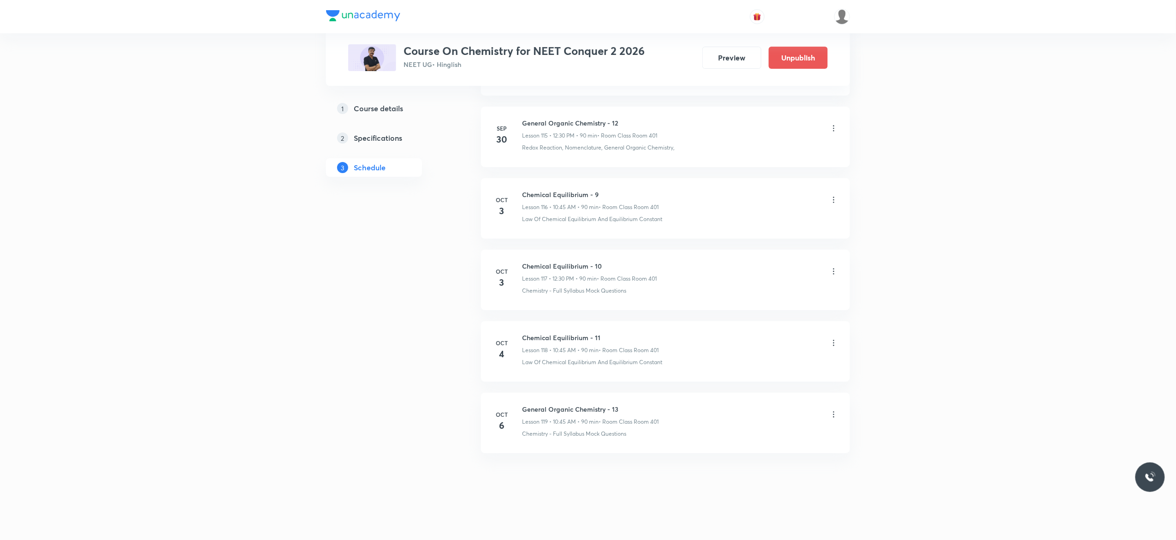
scroll to position [8803, 0]
drag, startPoint x: 603, startPoint y: 332, endPoint x: 519, endPoint y: 330, distance: 83.9
click at [519, 330] on li "[DATE] Chemical Equilibrium - 11 Lesson 118 • 10:45 AM • 90 min • Room Class Ro…" at bounding box center [665, 351] width 369 height 60
copy h6 "Chemical Equilibrium - 11"
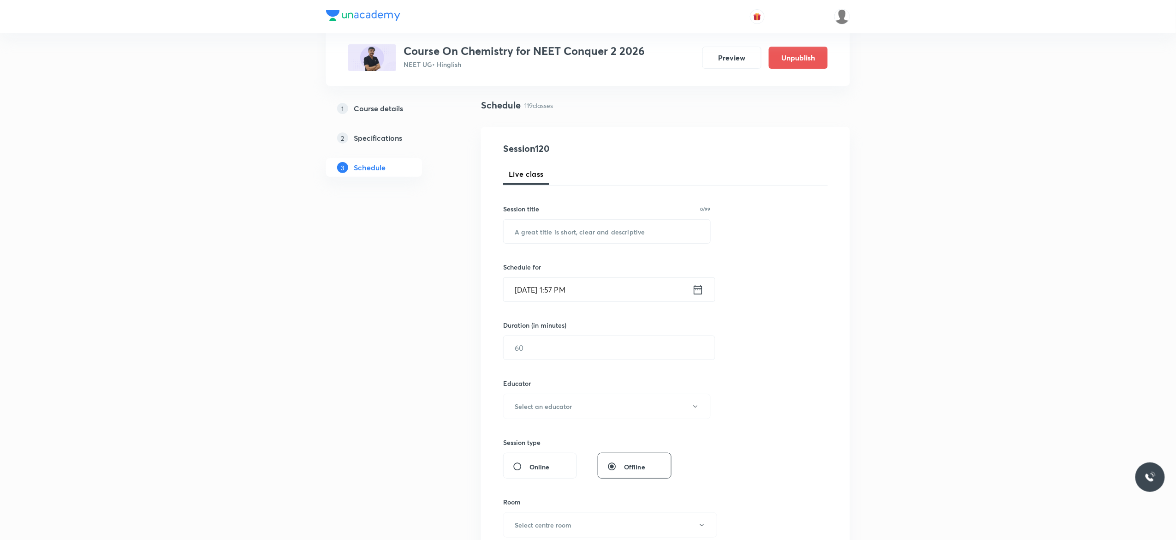
scroll to position [0, 0]
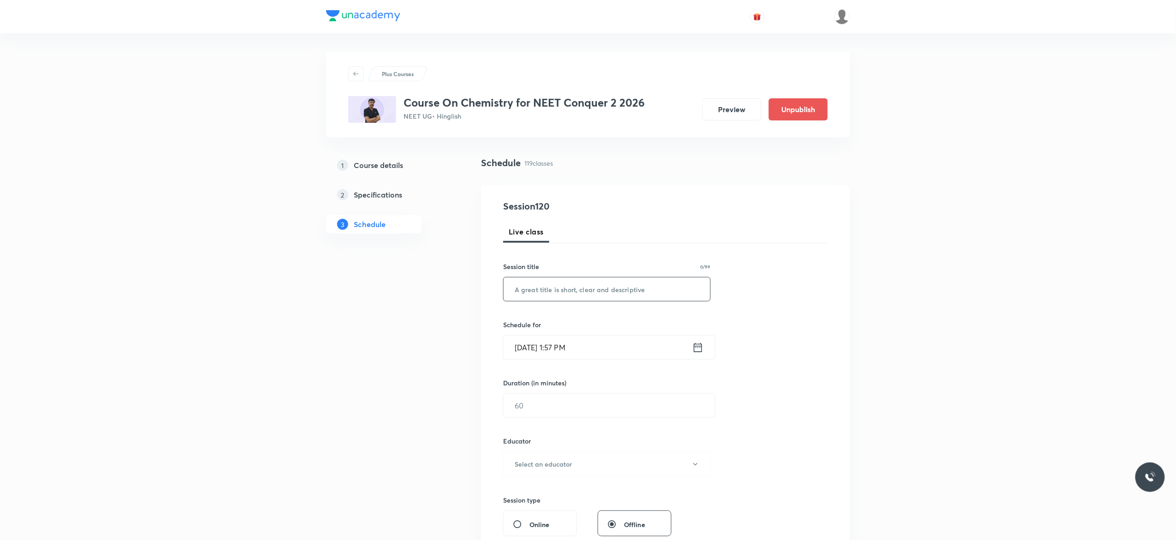
click at [577, 290] on input "text" at bounding box center [607, 289] width 207 height 24
paste input "Chemical Equilibrium - 11"
type input "C"
paste input "Chemical Equilibrium - 11"
type input "Chemical Equilibrium - 12"
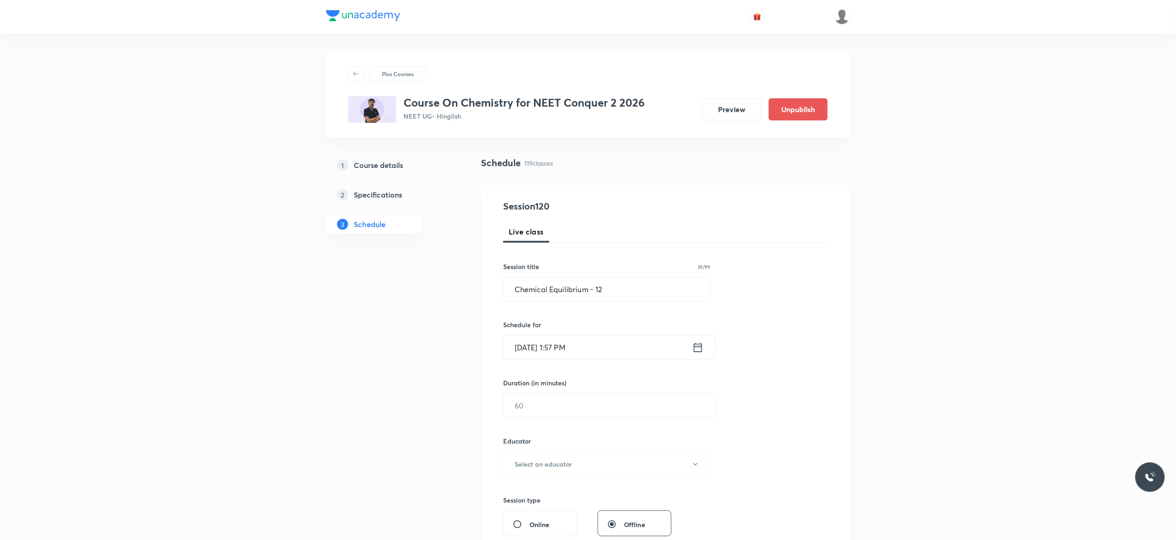
click at [698, 346] on icon at bounding box center [698, 346] width 8 height 9
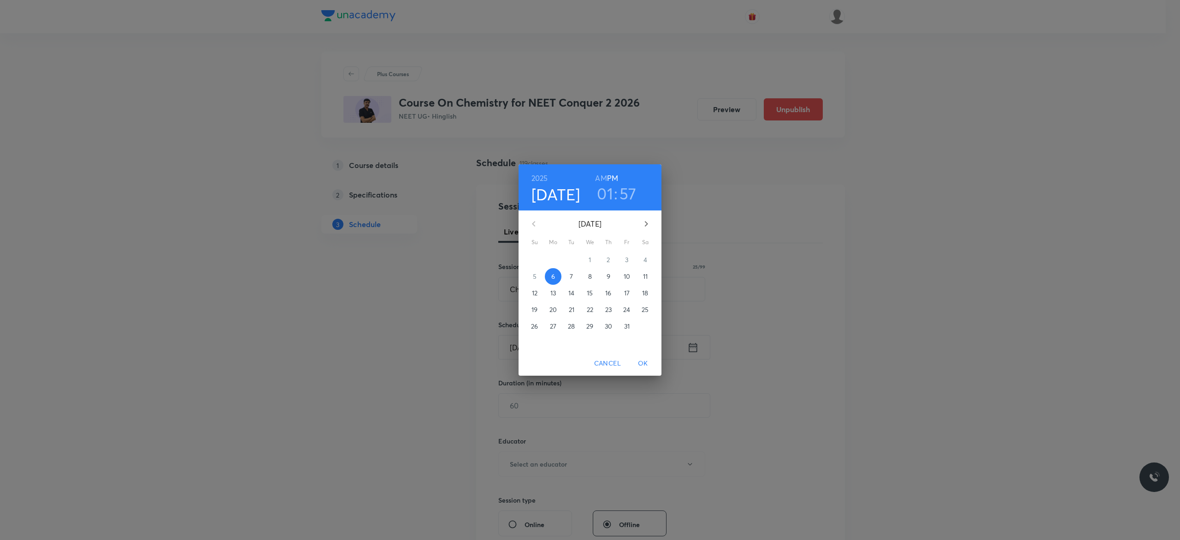
click at [569, 276] on span "7" at bounding box center [572, 276] width 17 height 9
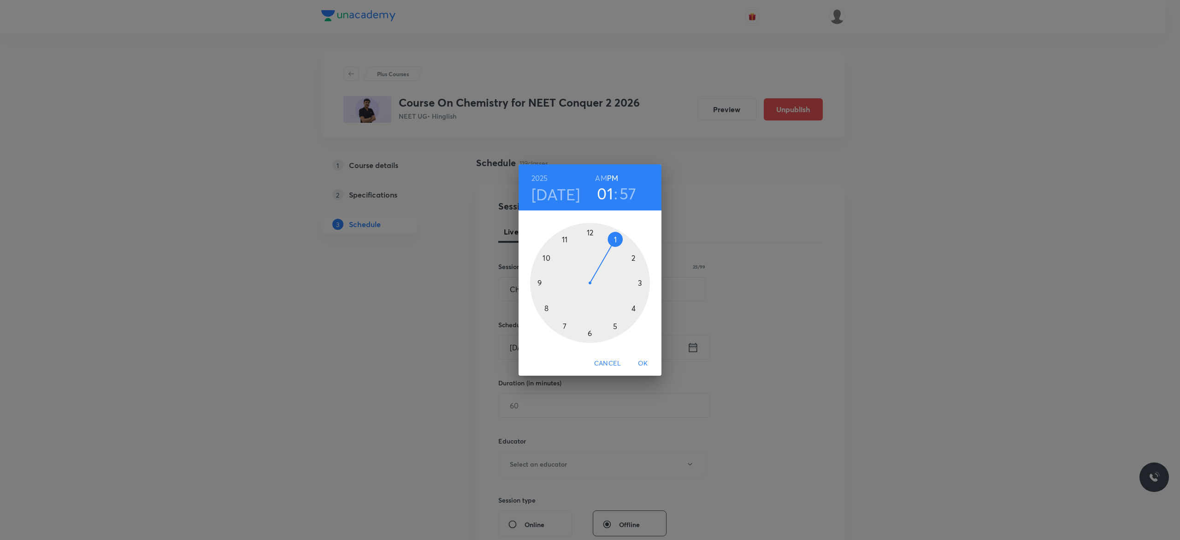
click at [589, 232] on div at bounding box center [590, 283] width 120 height 120
click at [589, 333] on div at bounding box center [590, 283] width 120 height 120
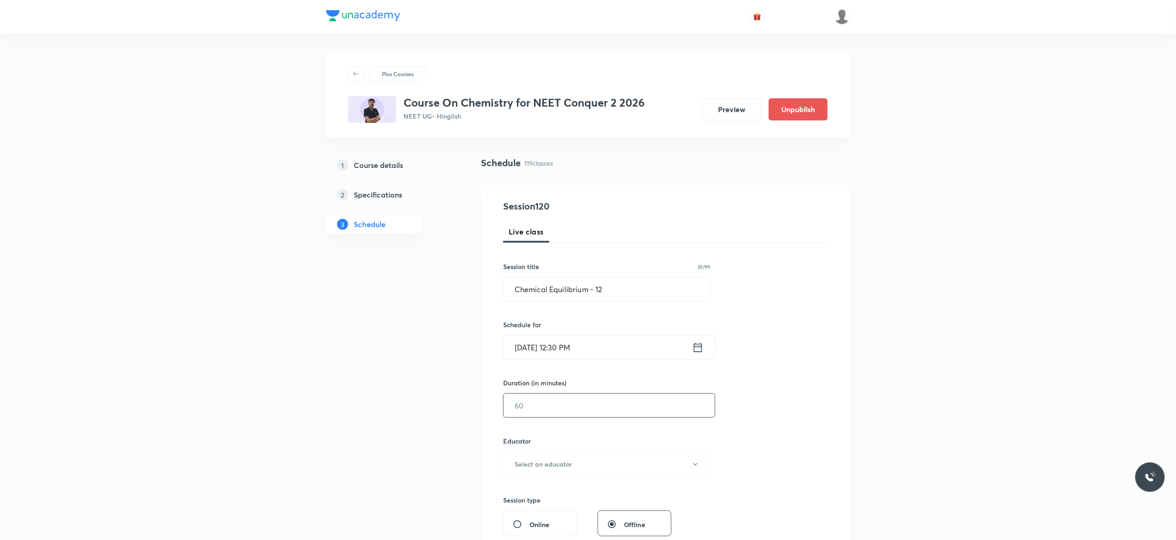
click at [572, 402] on input "text" at bounding box center [609, 405] width 211 height 24
type input "90"
click at [696, 467] on icon "button" at bounding box center [695, 463] width 7 height 7
click at [564, 515] on span "[PERSON_NAME]" at bounding box center [605, 512] width 202 height 10
click at [821, 457] on div "Session 120 Live class Session title 25/99 Chemical Equilibrium - 12 ​ Schedule…" at bounding box center [665, 445] width 325 height 492
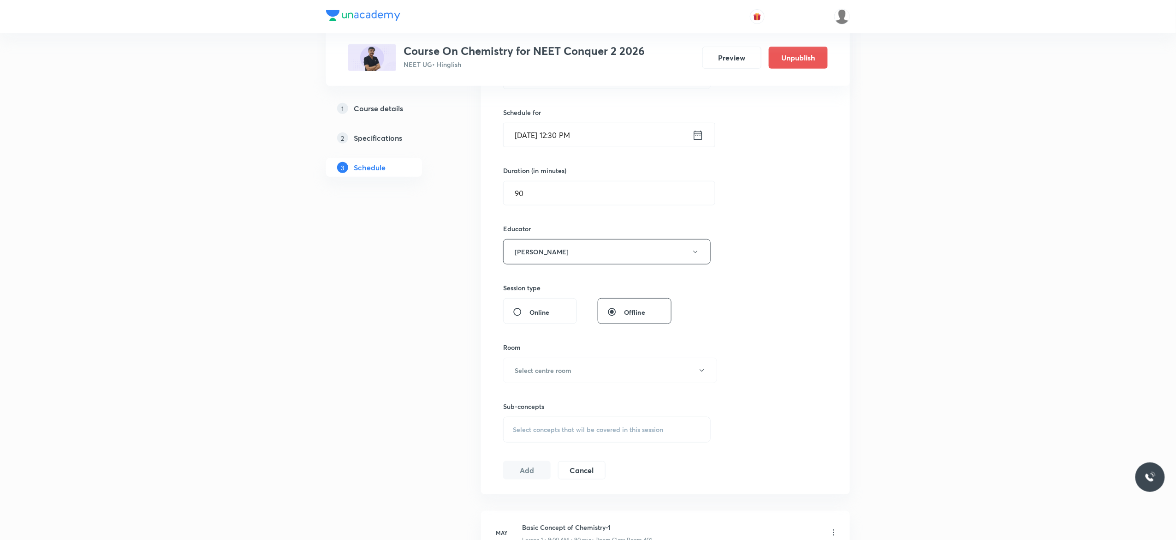
scroll to position [221, 0]
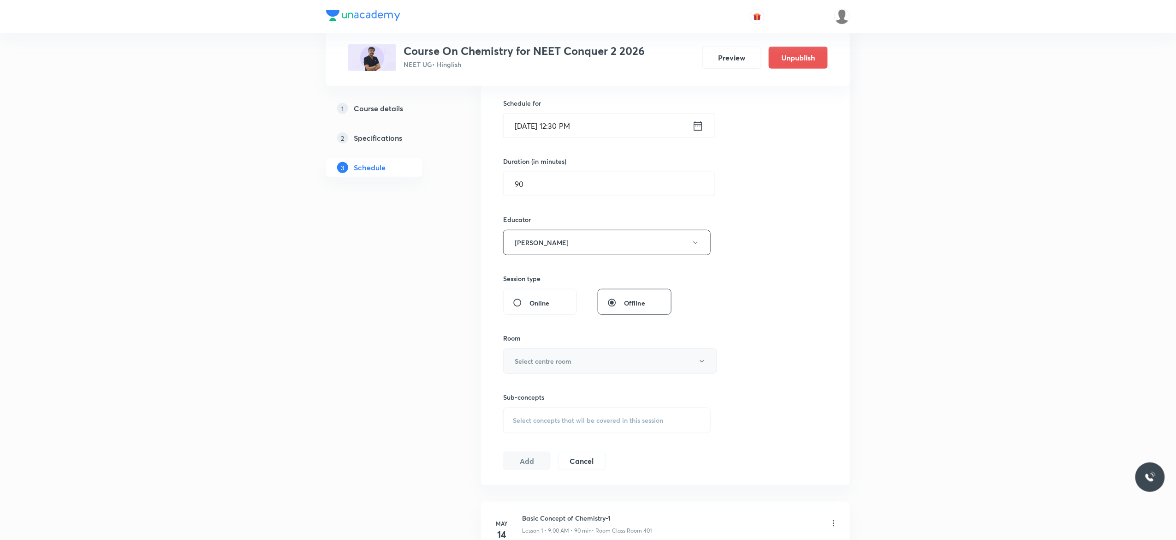
click at [703, 360] on icon "button" at bounding box center [701, 360] width 7 height 7
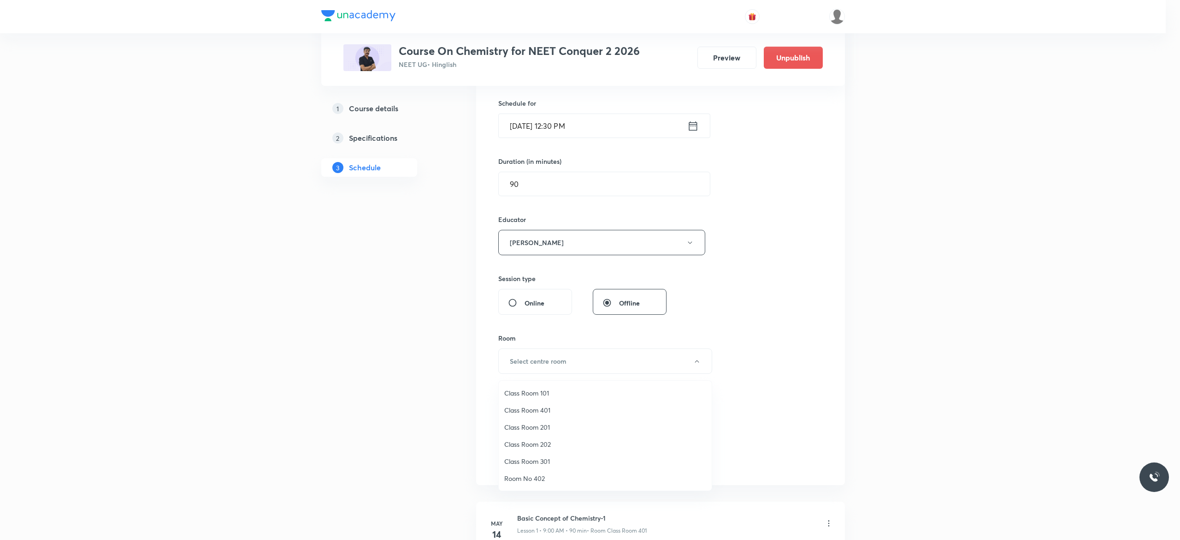
click at [550, 412] on span "Class Room 401" at bounding box center [605, 410] width 202 height 10
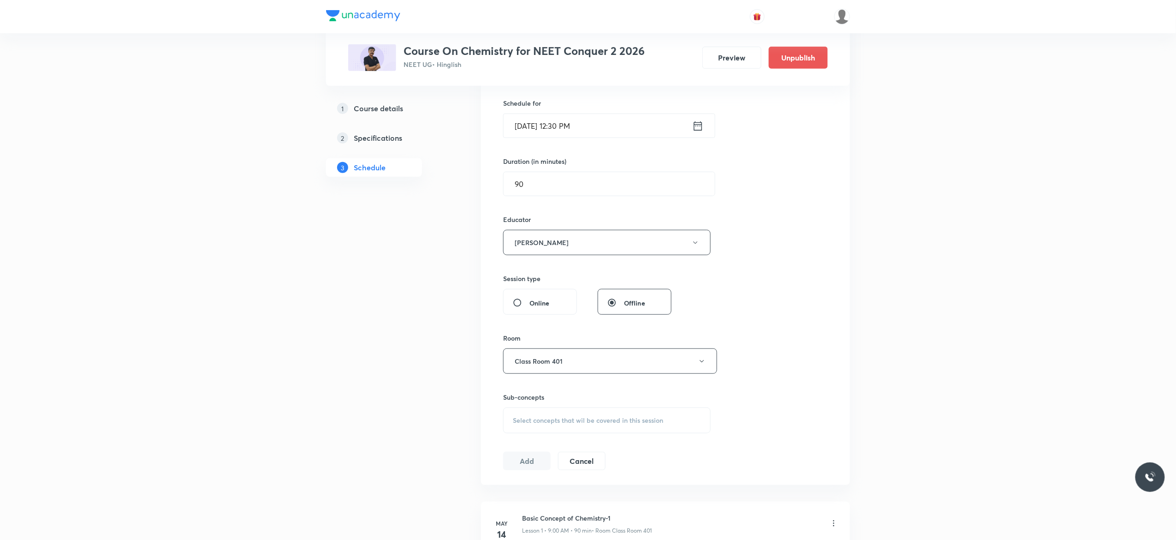
click at [524, 422] on span "Select concepts that wil be covered in this session" at bounding box center [588, 419] width 150 height 7
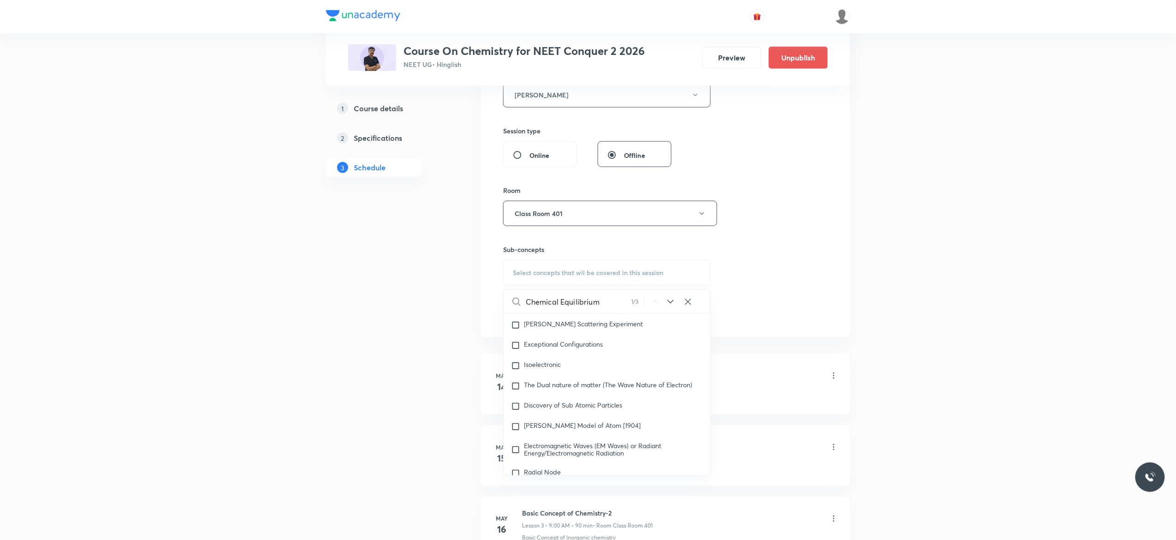
scroll to position [1484, 0]
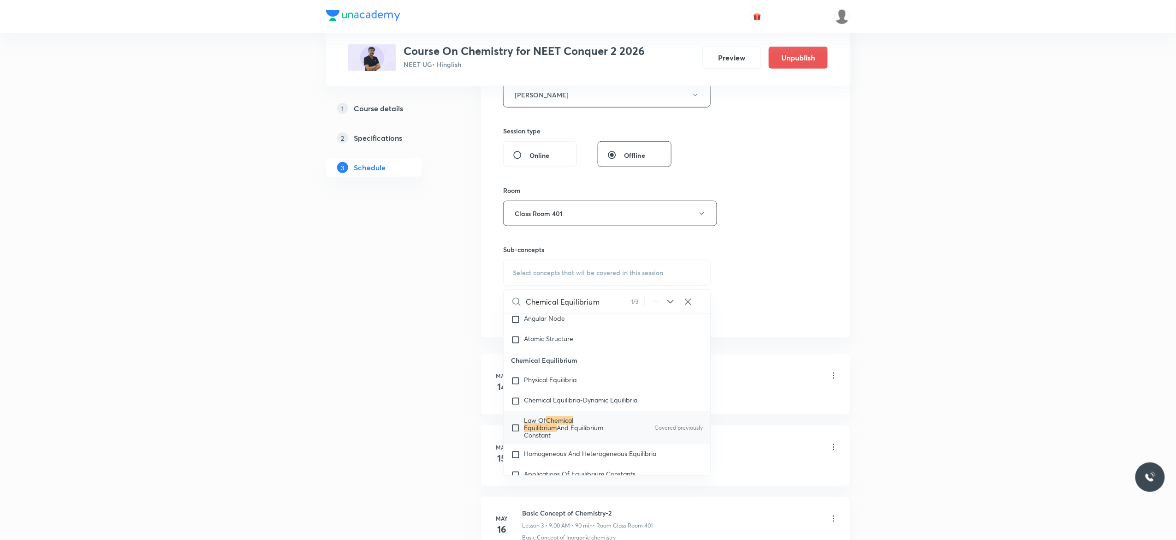
type input "Chemical Equilibrium"
click at [516, 434] on input "checkbox" at bounding box center [517, 428] width 13 height 22
checkbox input "true"
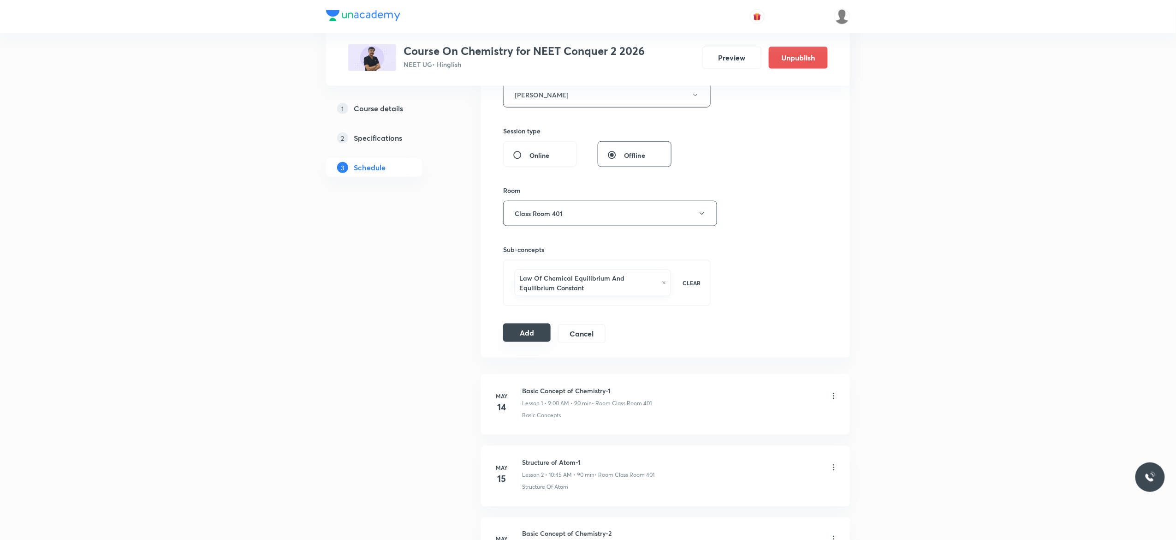
click at [521, 336] on button "Add" at bounding box center [526, 332] width 47 height 18
